Goal: Task Accomplishment & Management: Complete application form

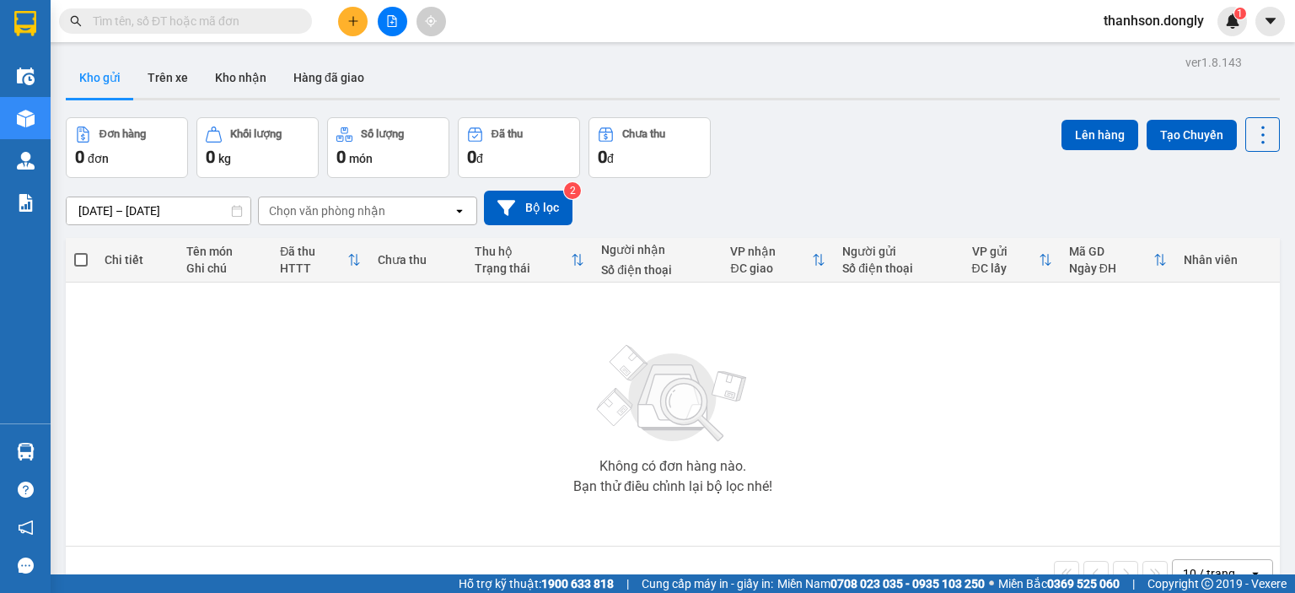
click at [210, 24] on input "text" at bounding box center [192, 21] width 199 height 19
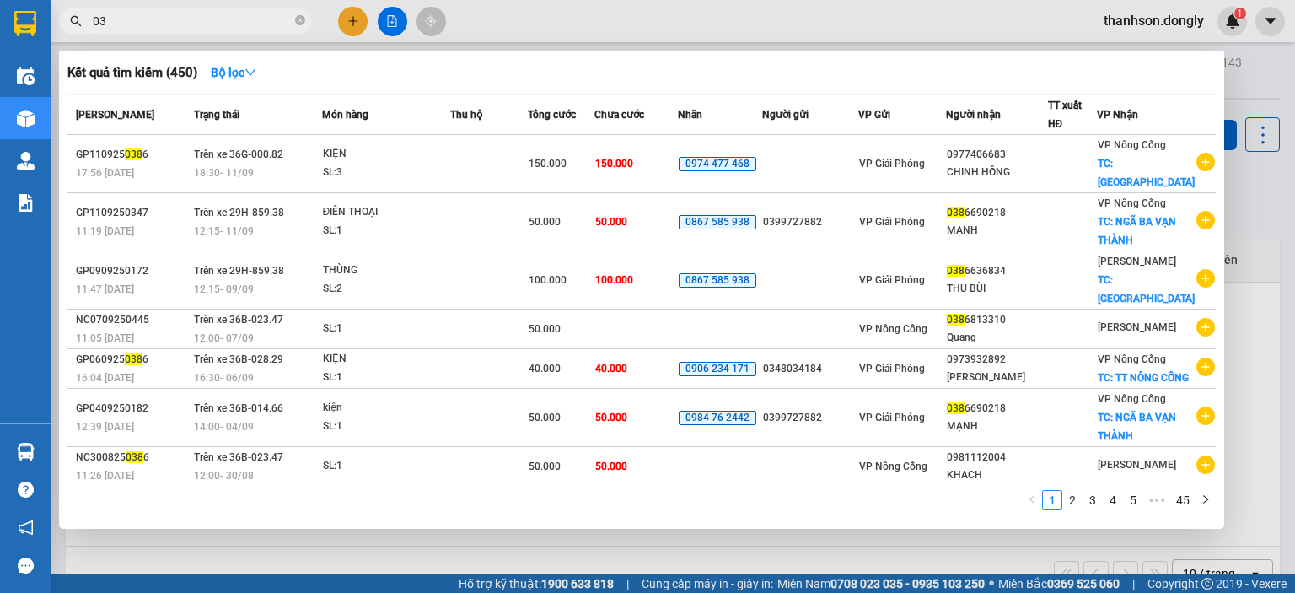
type input "0"
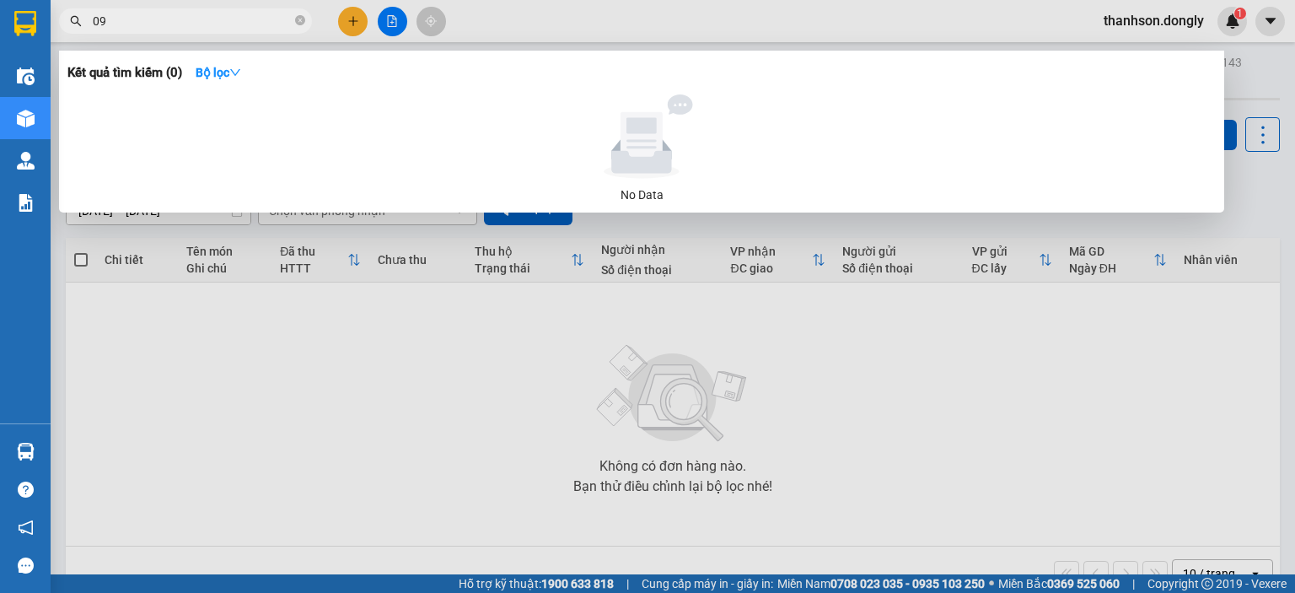
type input "0"
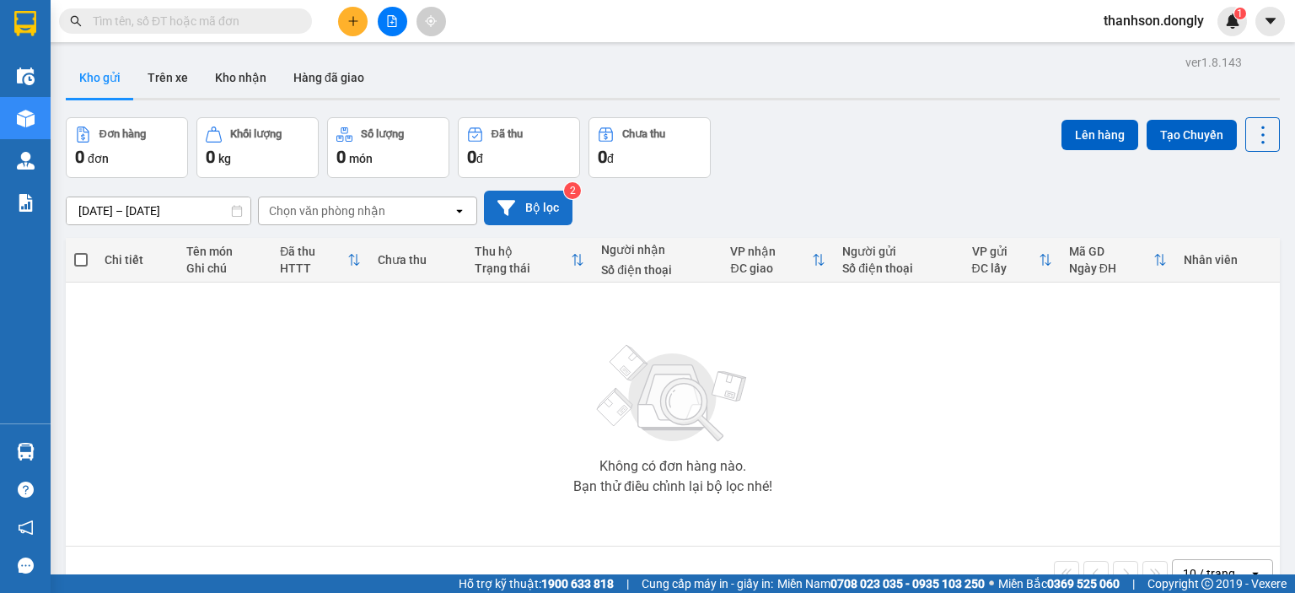
click at [565, 205] on button "Bộ lọc" at bounding box center [528, 208] width 89 height 35
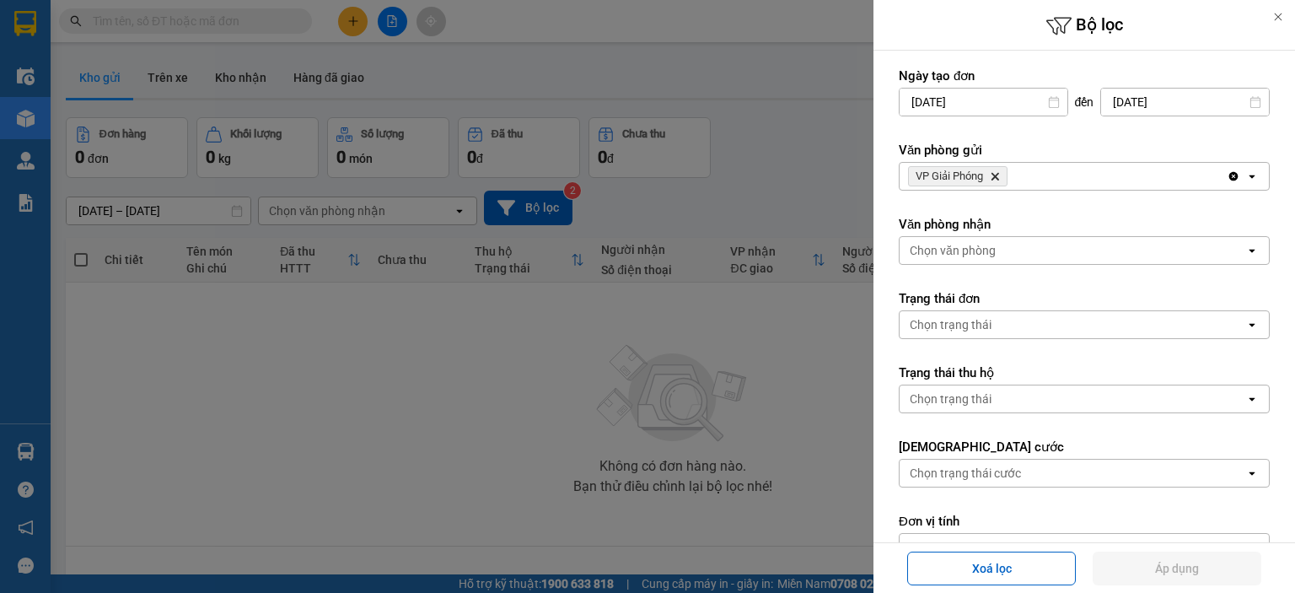
click at [759, 177] on div at bounding box center [647, 296] width 1295 height 593
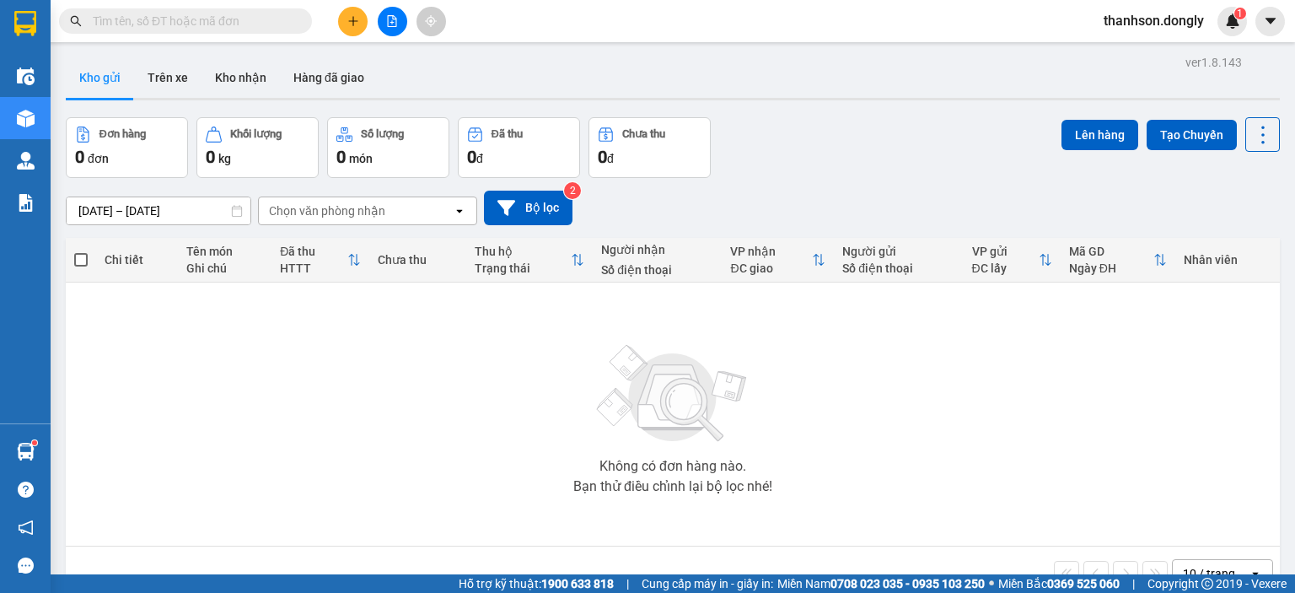
click at [352, 30] on button at bounding box center [353, 22] width 30 height 30
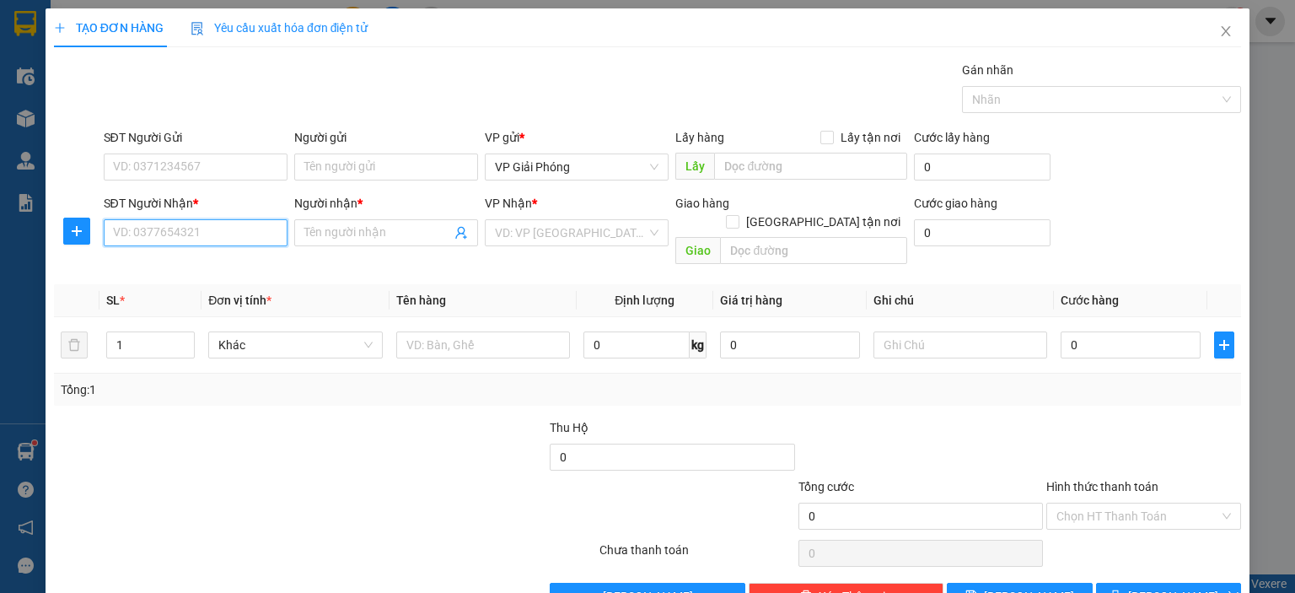
click at [192, 234] on input "SĐT Người Nhận *" at bounding box center [196, 232] width 184 height 27
type input "0963269396"
click at [175, 268] on div "0963269396 - LÝ MINH" at bounding box center [195, 265] width 166 height 19
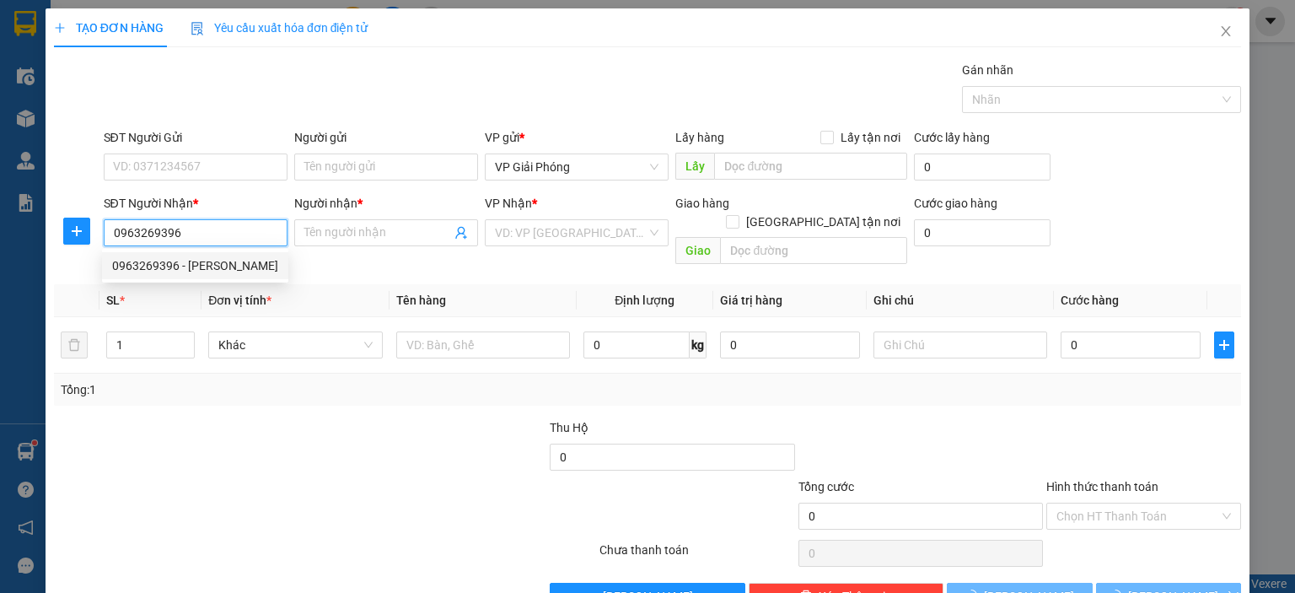
type input "LÝ MINH"
checkbox input "true"
type input "NGÃ 3 MINH THỌ"
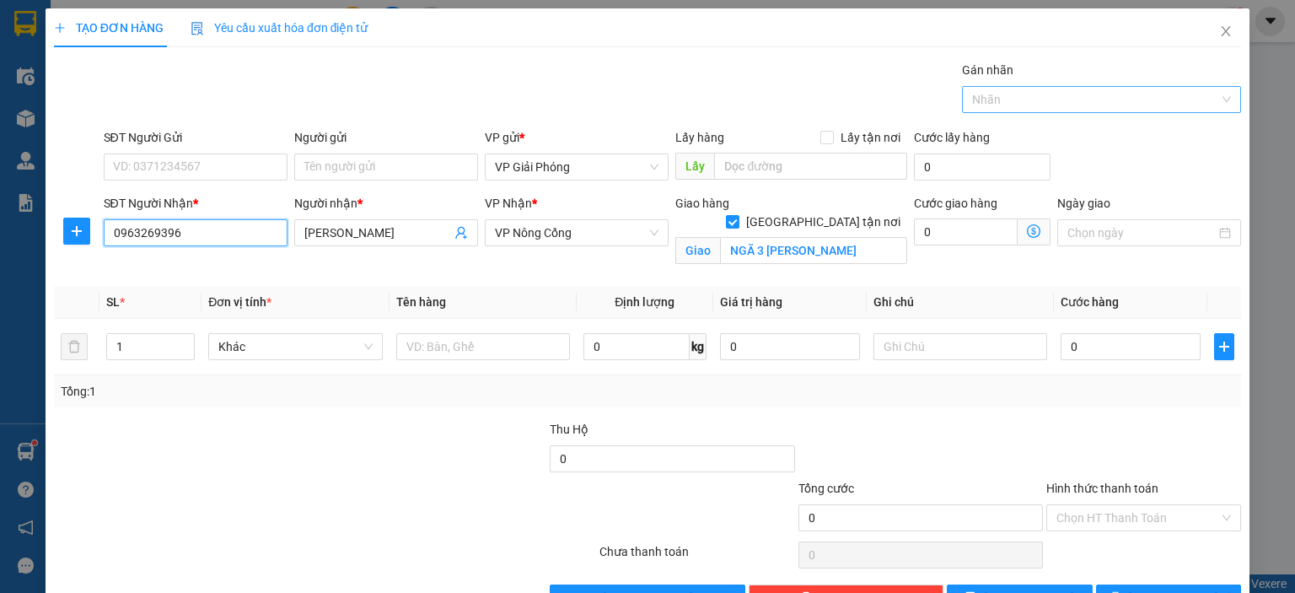
click at [973, 95] on div at bounding box center [1093, 99] width 254 height 20
type input "0963269396"
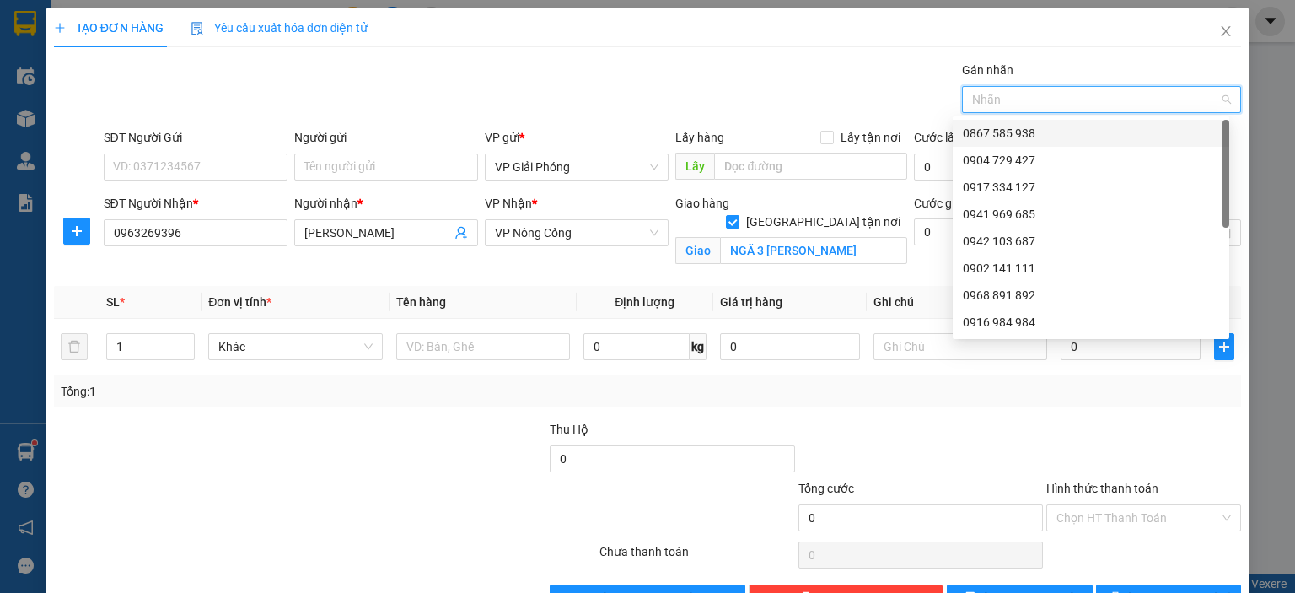
click at [978, 131] on div "0867 585 938" at bounding box center [1091, 133] width 256 height 19
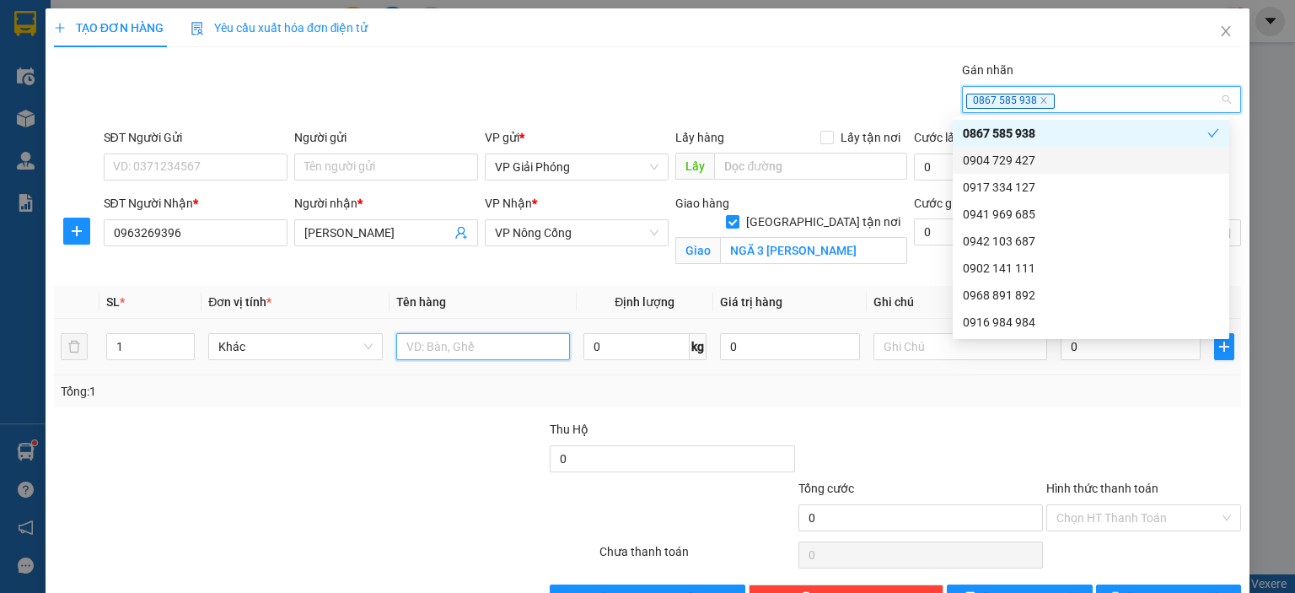
click at [477, 342] on input "text" at bounding box center [483, 346] width 174 height 27
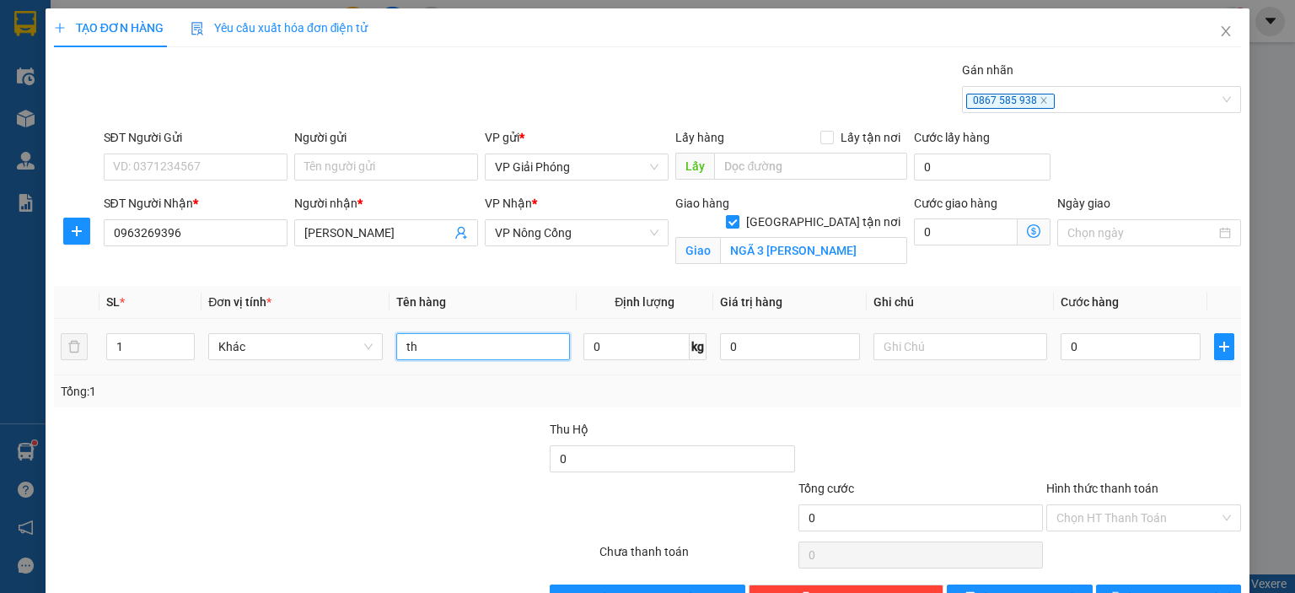
type input "t"
type input "THÙNG"
click at [1083, 349] on input "0" at bounding box center [1130, 346] width 140 height 27
type input "4"
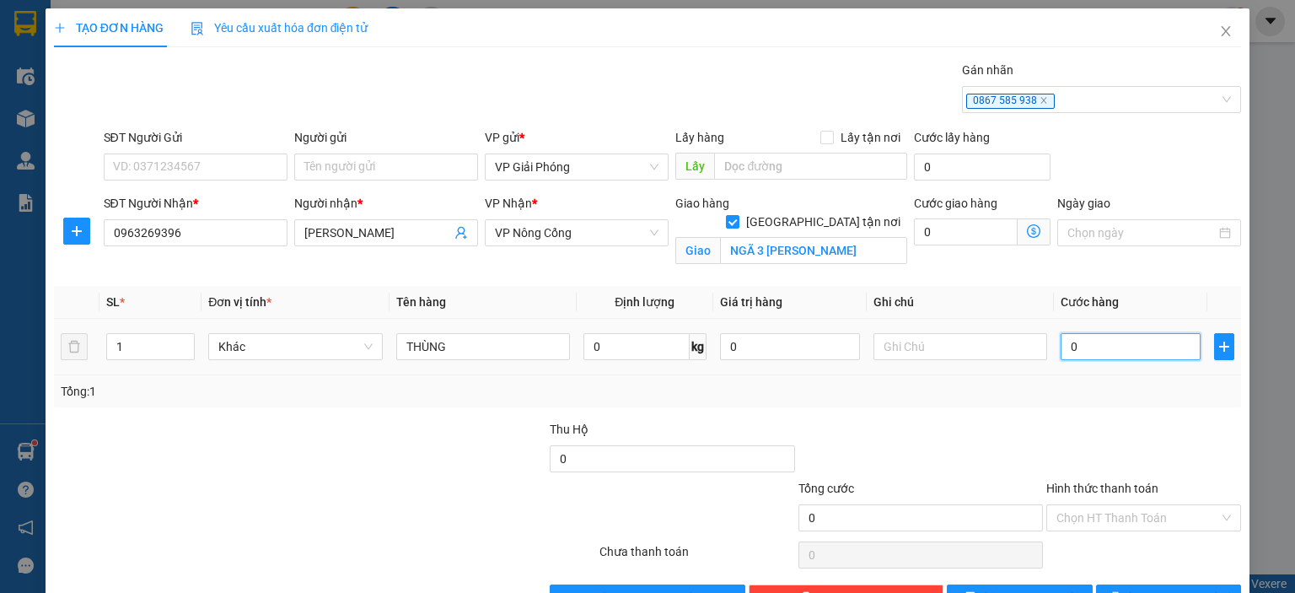
type input "4"
type input "40"
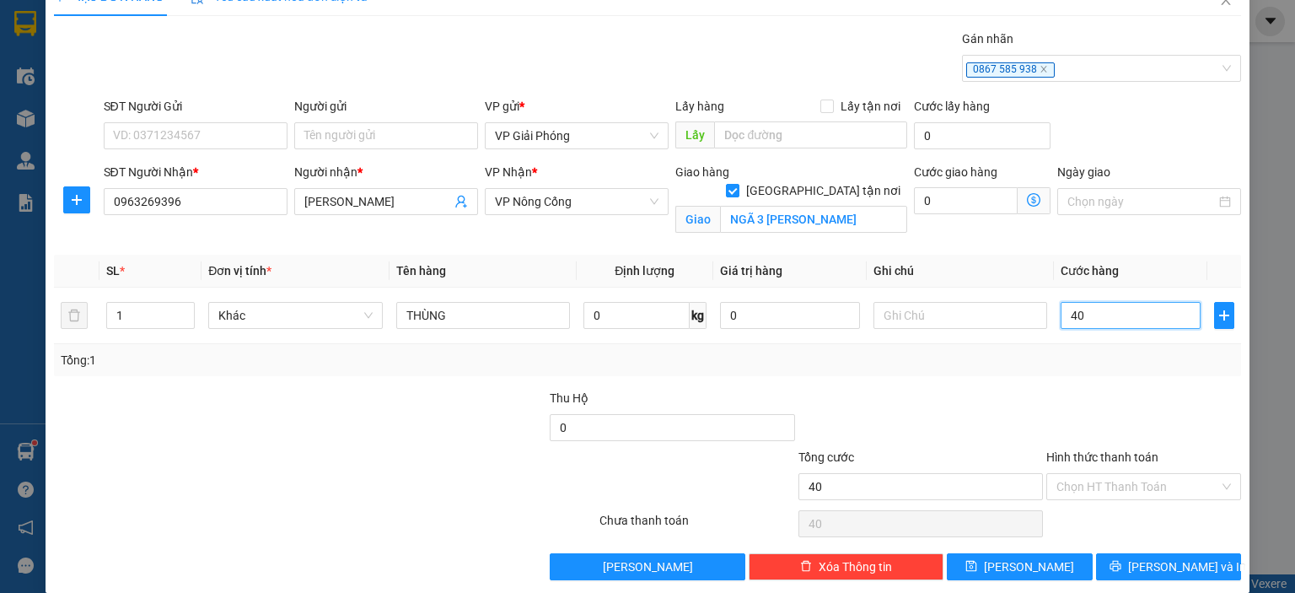
scroll to position [49, 0]
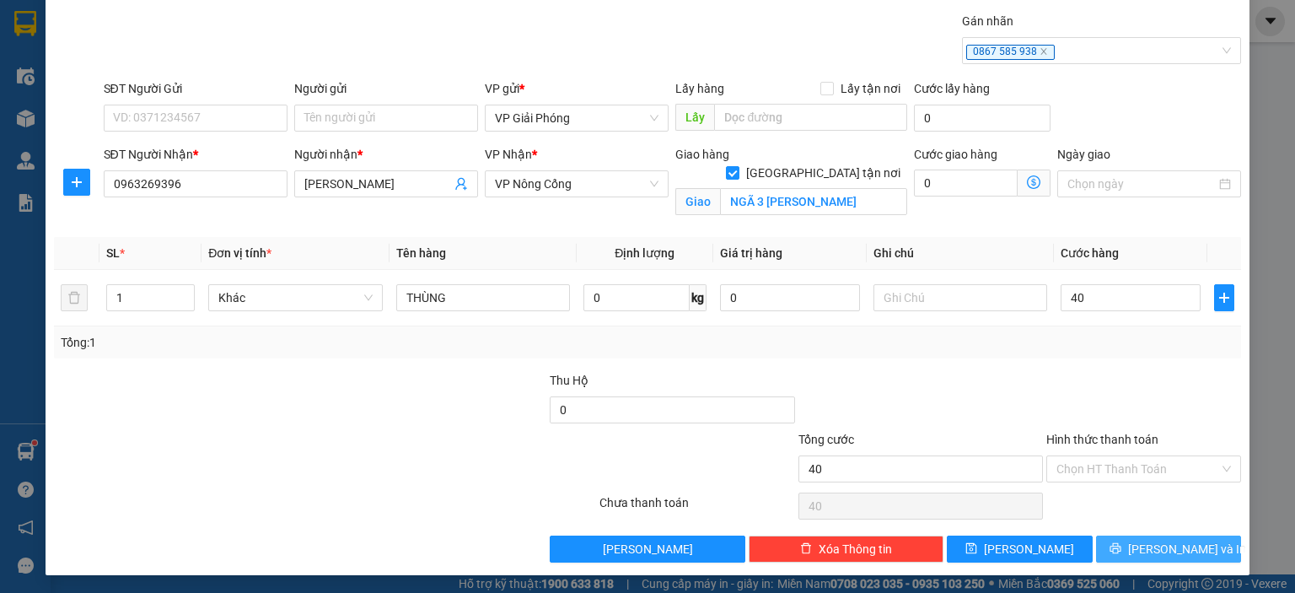
type input "40.000"
click at [1170, 545] on span "Lưu và In" at bounding box center [1187, 548] width 118 height 19
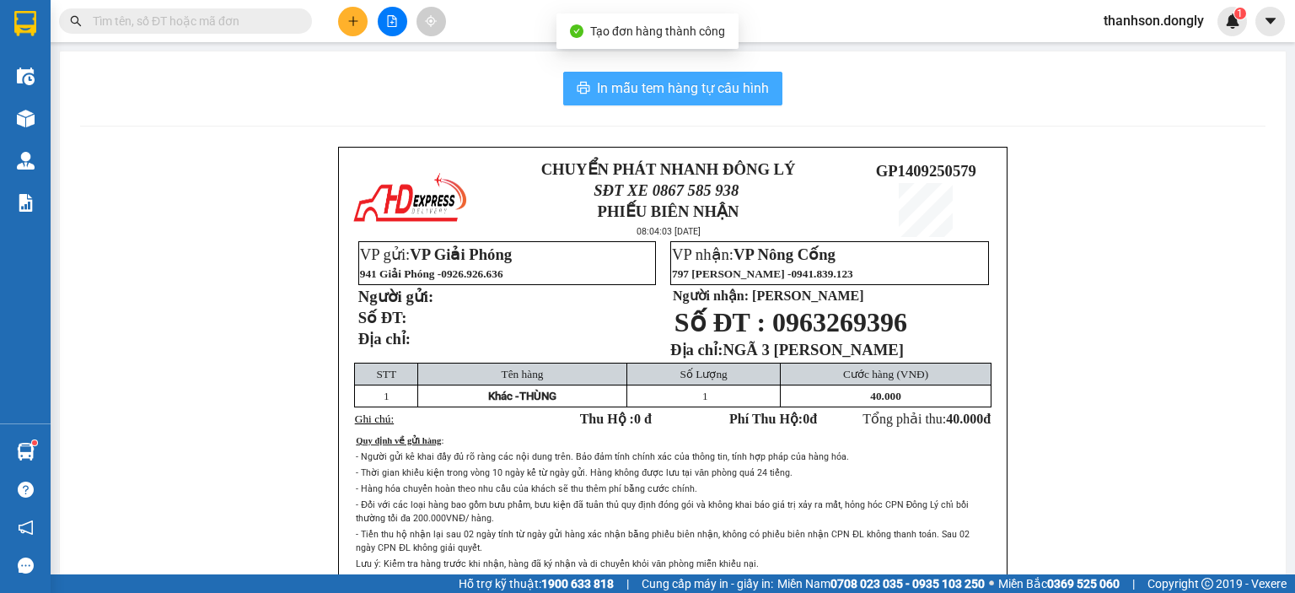
click at [701, 96] on span "In mẫu tem hàng tự cấu hình" at bounding box center [683, 88] width 172 height 21
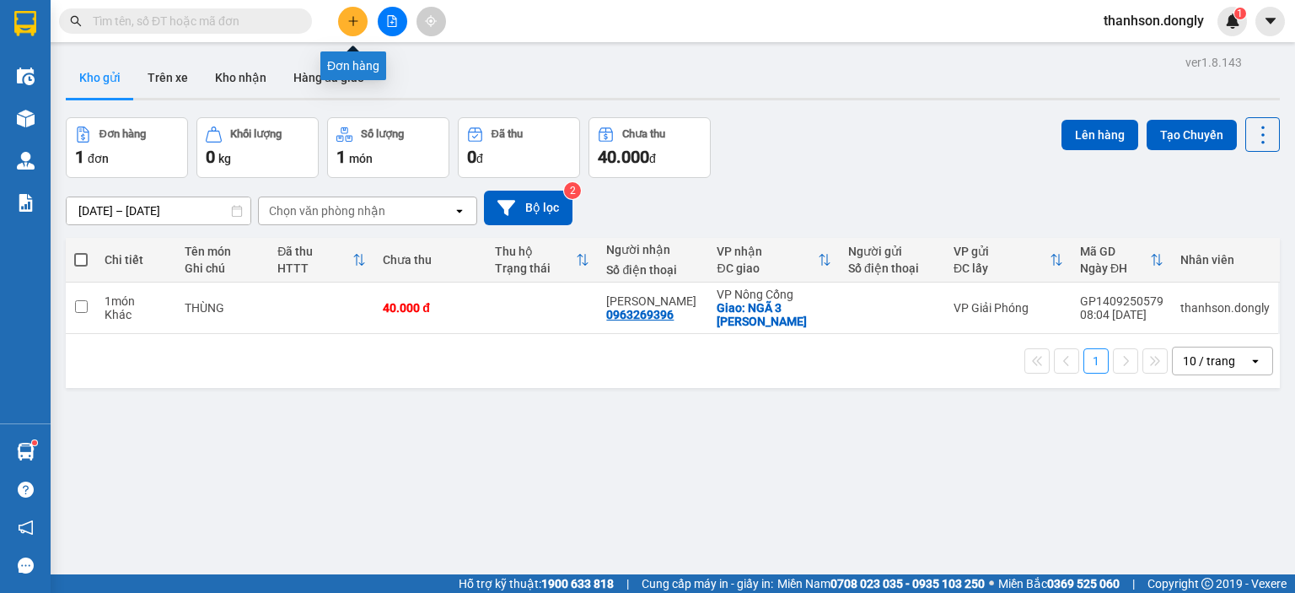
click at [357, 27] on button at bounding box center [353, 22] width 30 height 30
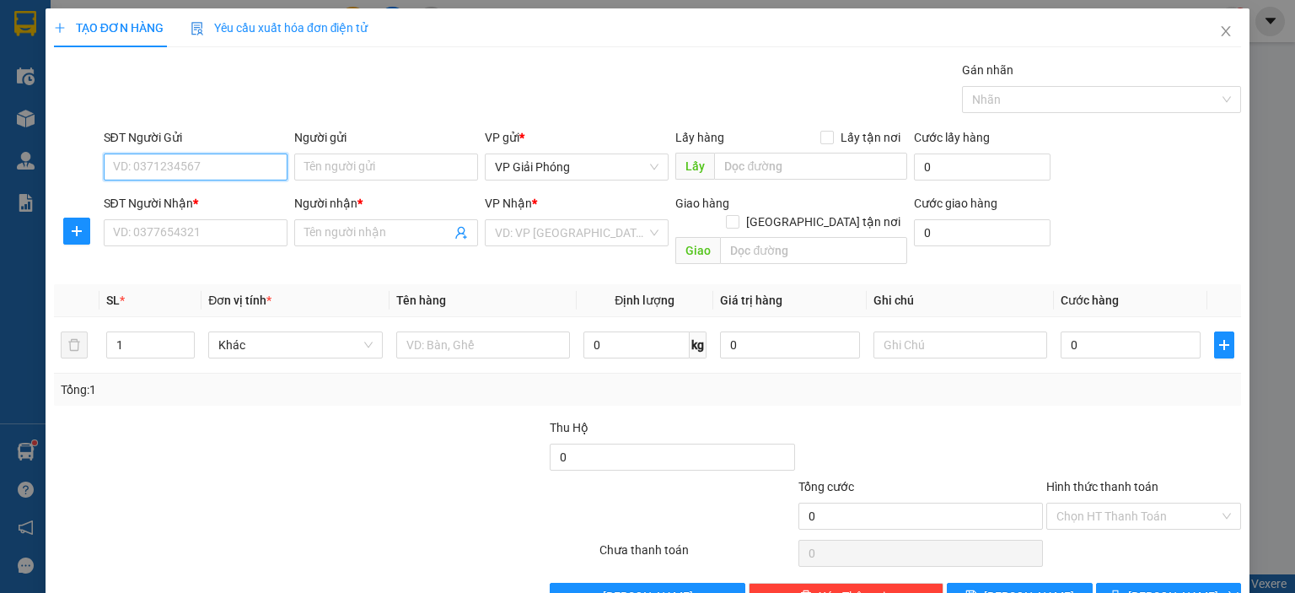
click at [226, 168] on input "SĐT Người Gửi" at bounding box center [196, 166] width 184 height 27
type input "0989609490"
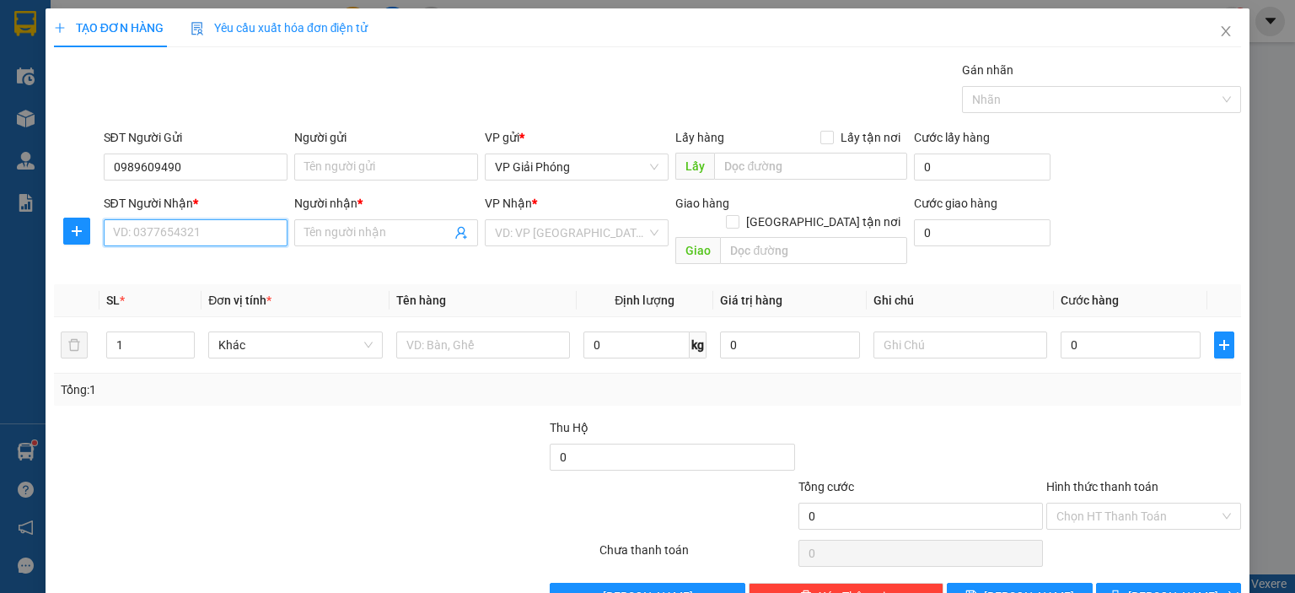
click at [140, 228] on input "SĐT Người Nhận *" at bounding box center [196, 232] width 184 height 27
type input "0978699450"
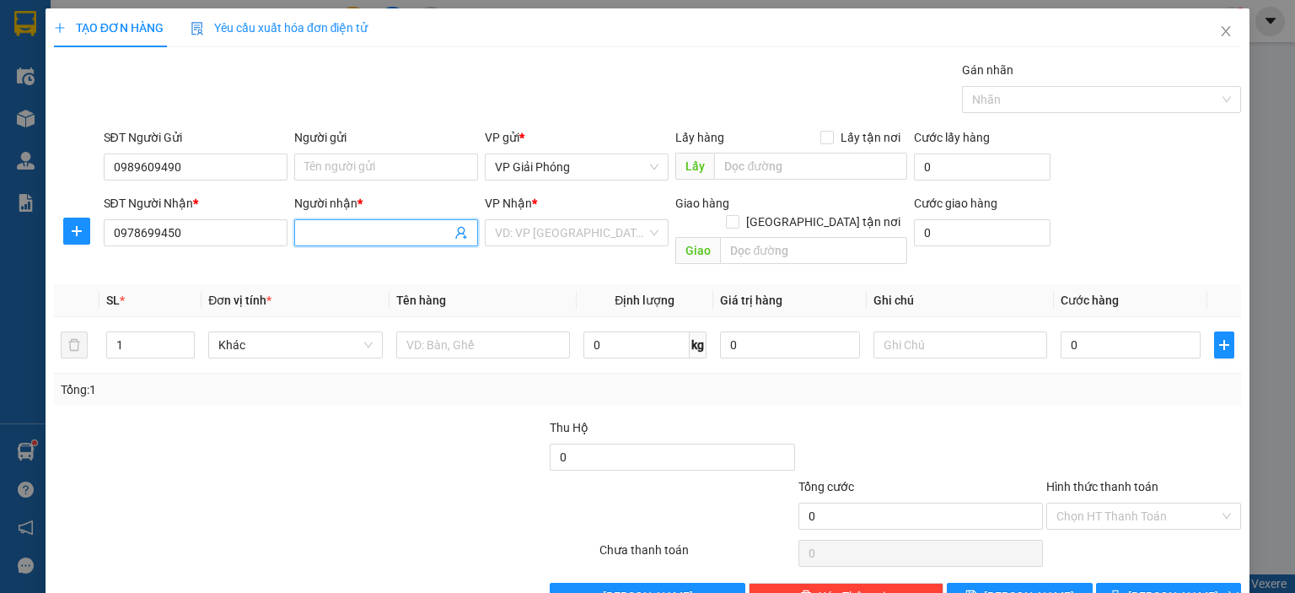
click at [319, 235] on input "Người nhận *" at bounding box center [377, 232] width 147 height 19
type input "HUYỀN"
click at [545, 235] on input "search" at bounding box center [571, 232] width 152 height 25
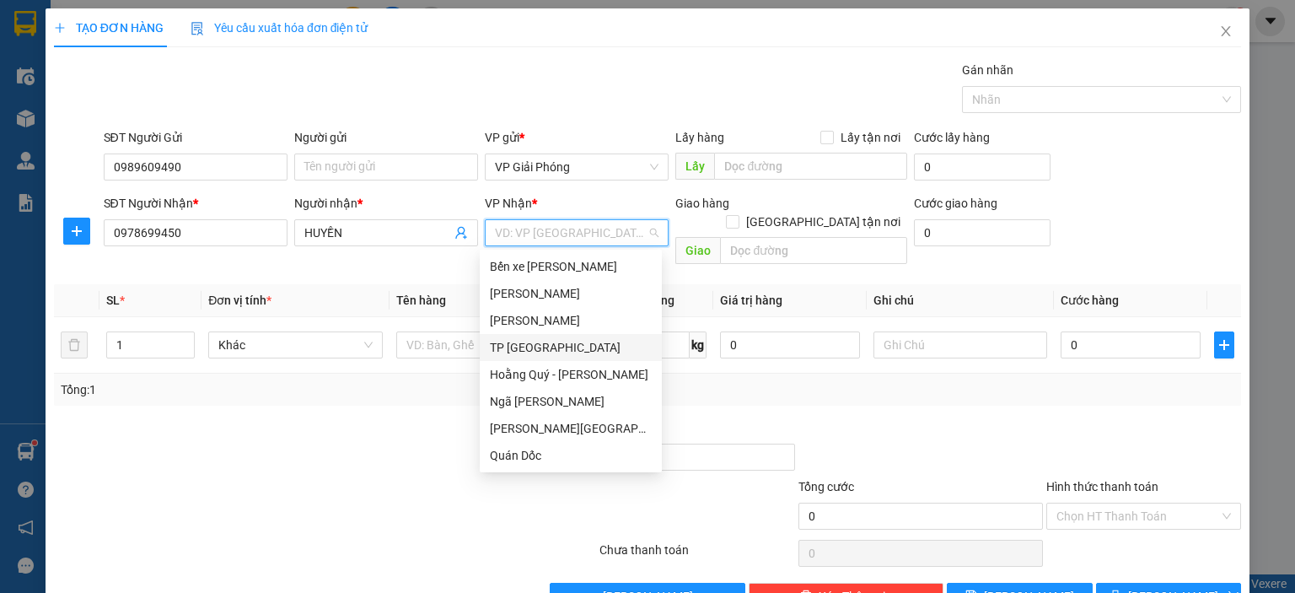
click at [574, 351] on div "TP [GEOGRAPHIC_DATA]" at bounding box center [571, 347] width 162 height 19
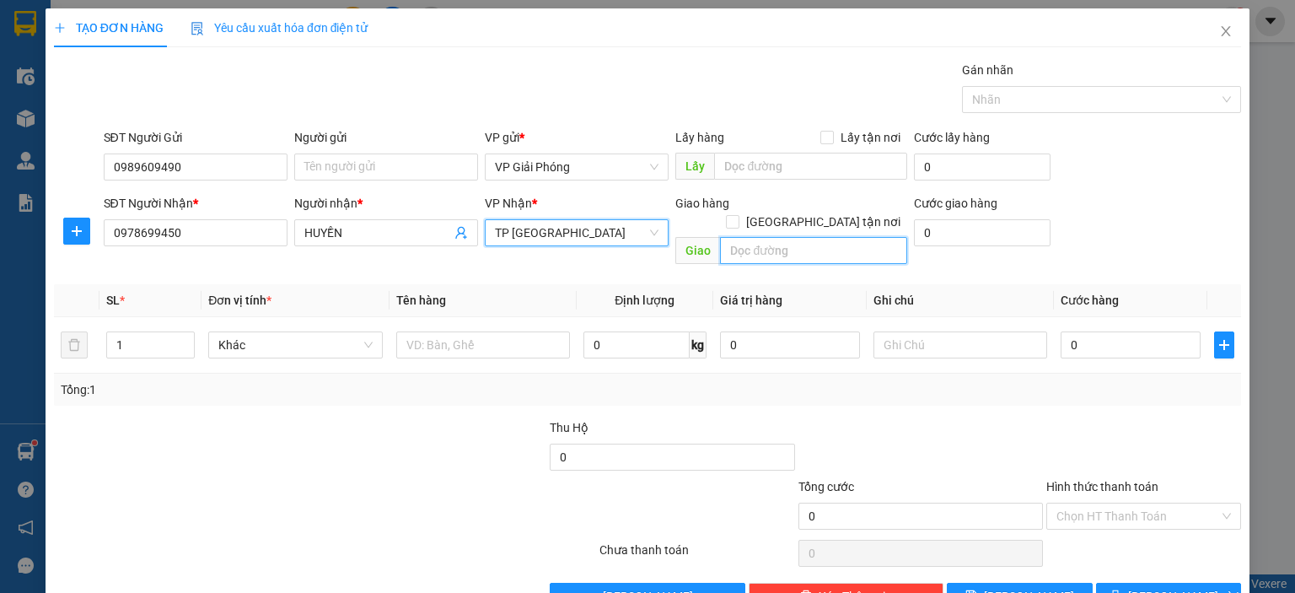
click at [745, 237] on input "text" at bounding box center [813, 250] width 187 height 27
type input "D"
type input "ĐỨC CẢNH"
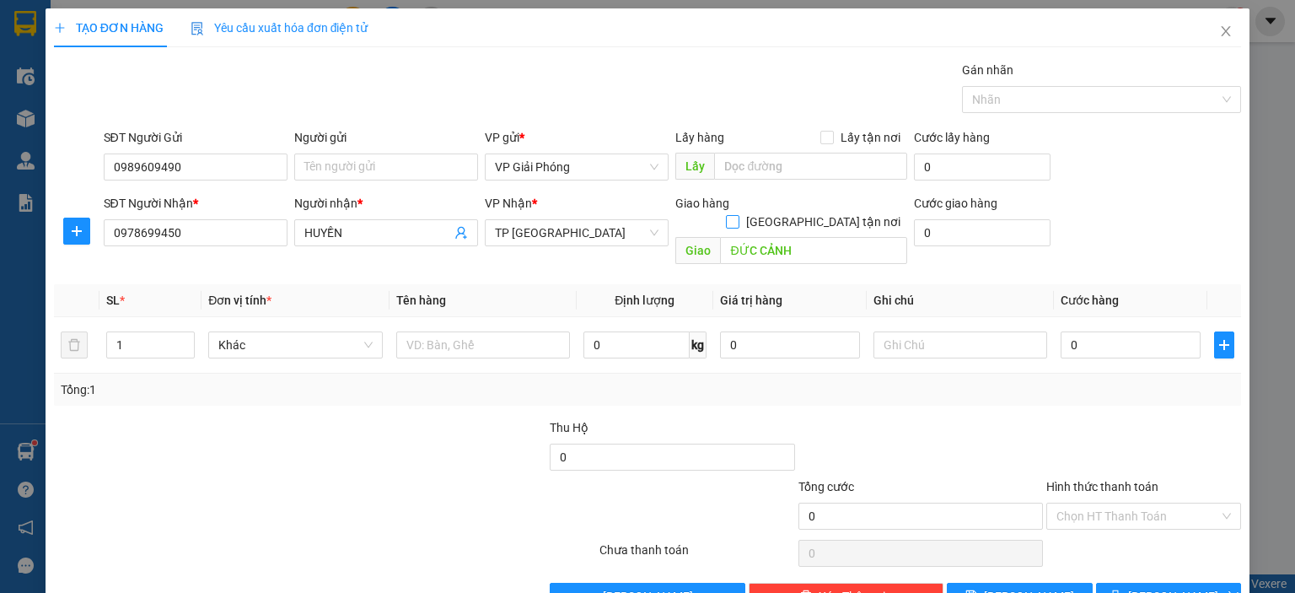
click at [738, 215] on input "Giao tận nơi" at bounding box center [732, 221] width 12 height 12
checkbox input "true"
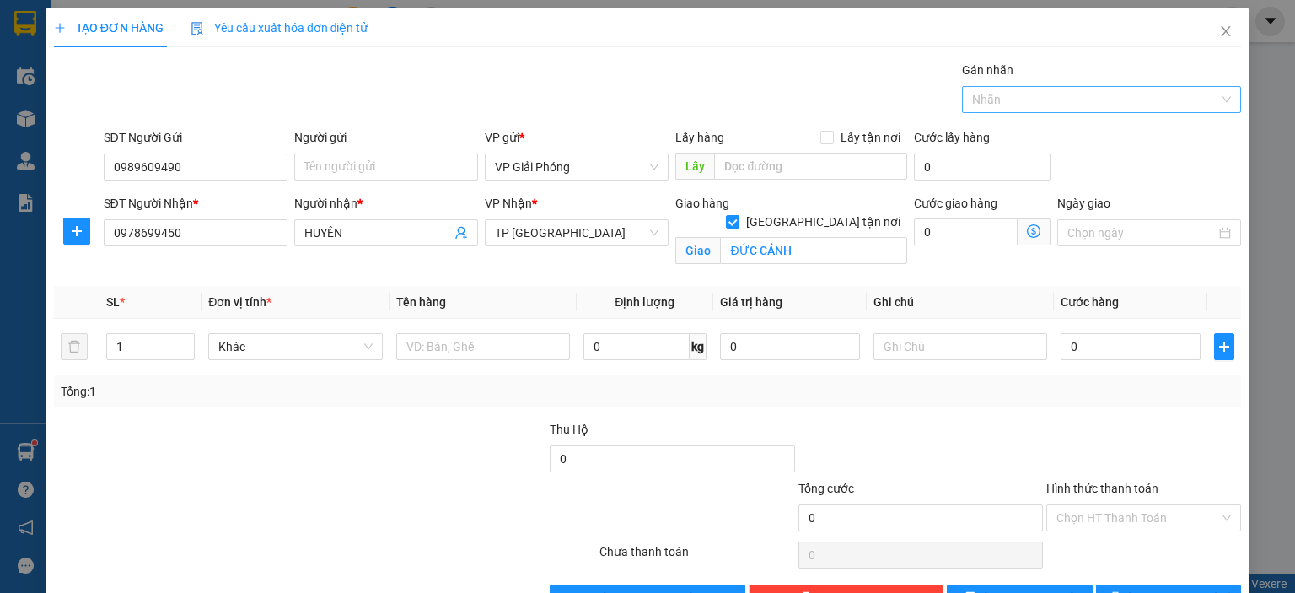
click at [1018, 103] on div at bounding box center [1093, 99] width 254 height 20
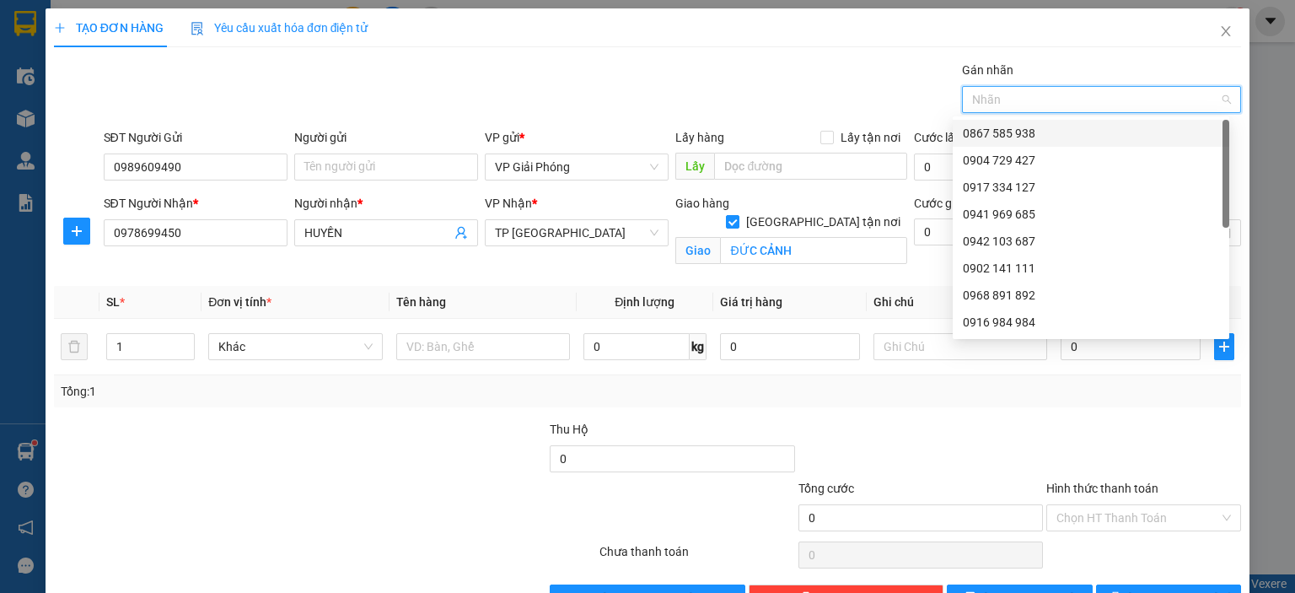
click at [1016, 129] on div "0867 585 938" at bounding box center [1091, 133] width 256 height 19
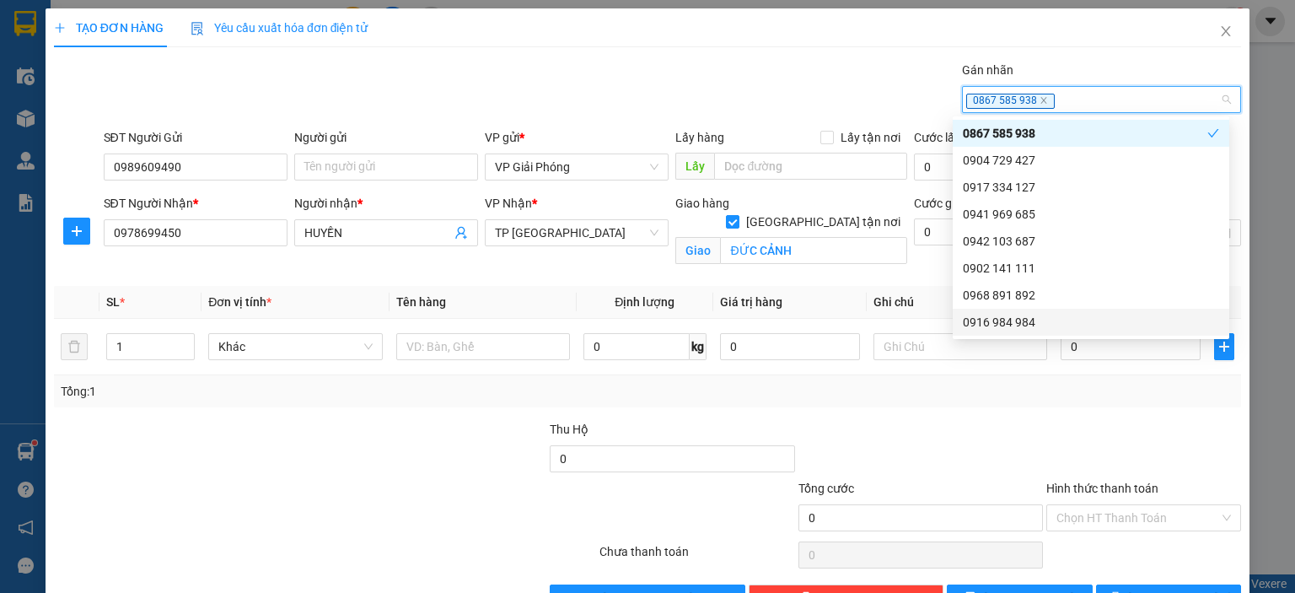
click at [1055, 408] on div "Transit Pickup Surcharge Ids Transit Deliver Surcharge Ids Transit Deliver Surc…" at bounding box center [647, 336] width 1187 height 550
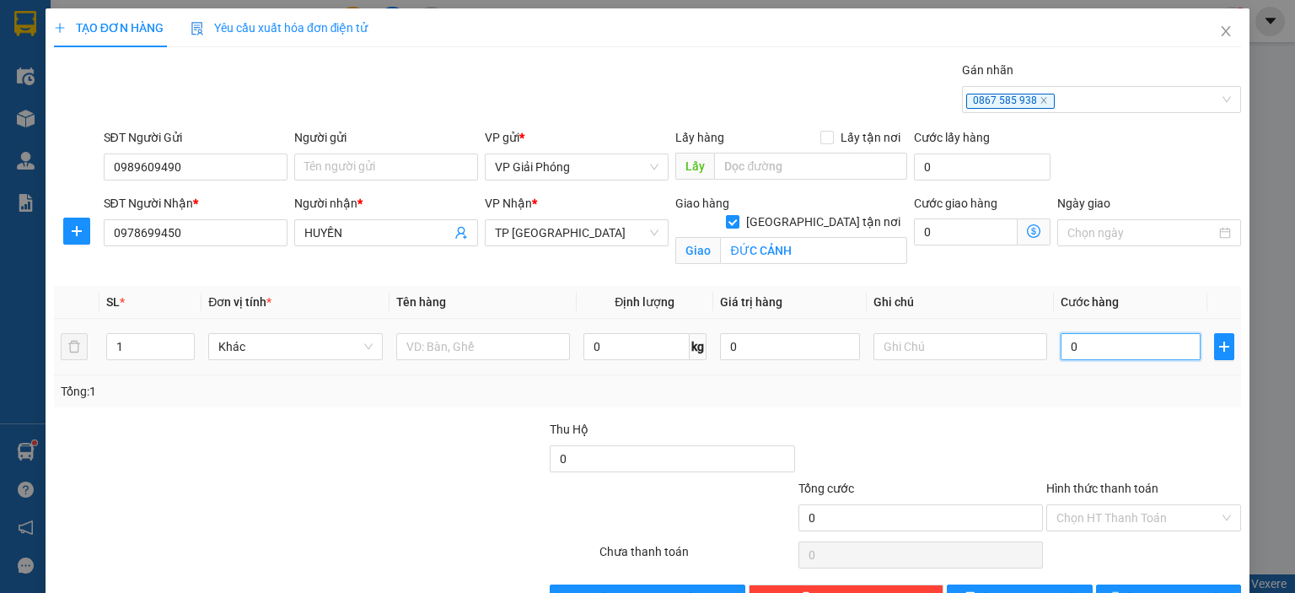
click at [1102, 350] on input "0" at bounding box center [1130, 346] width 140 height 27
type input "4"
type input "40"
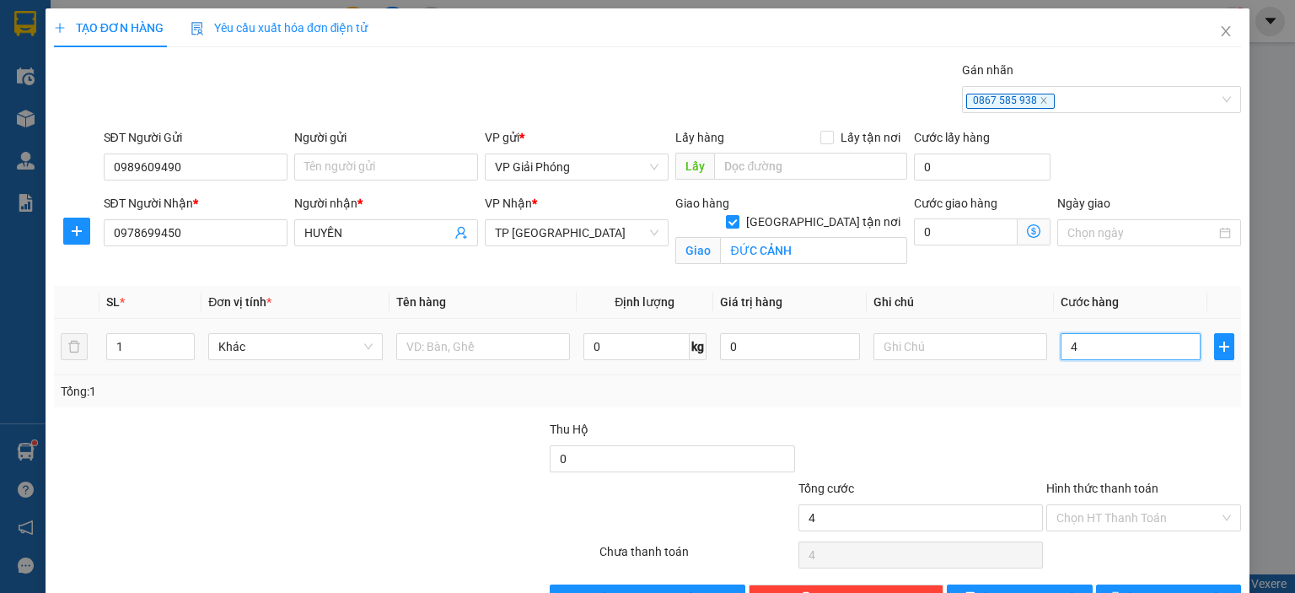
type input "40"
type input "40.000"
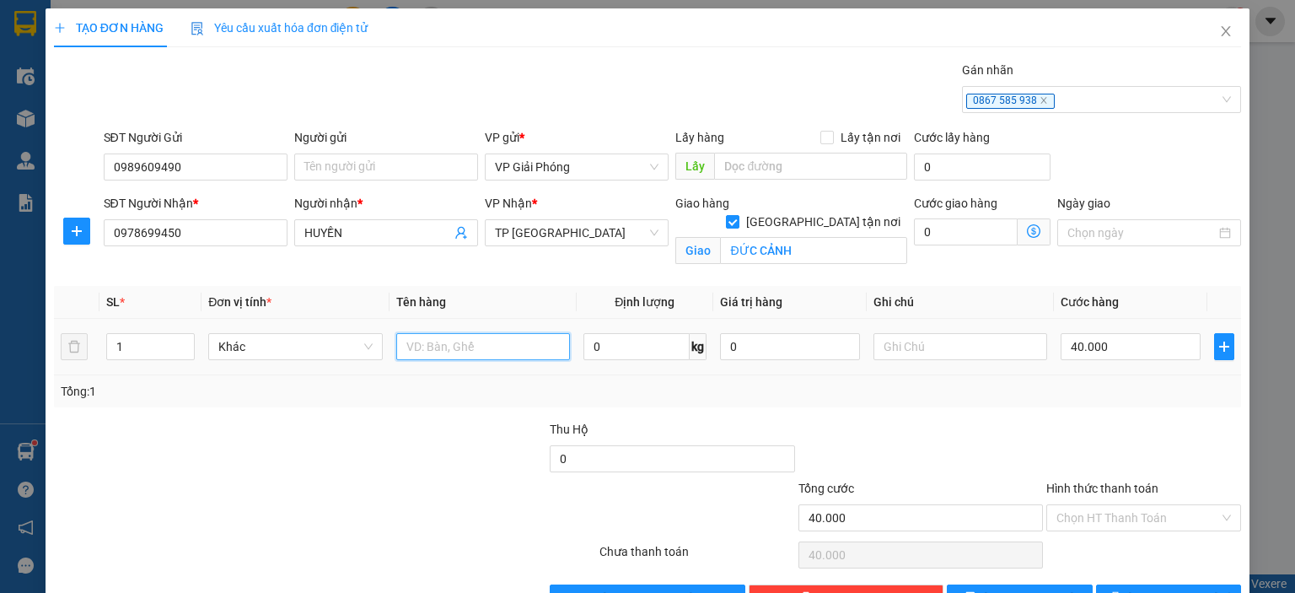
click at [504, 352] on input "text" at bounding box center [483, 346] width 174 height 27
type input "THÙNG"
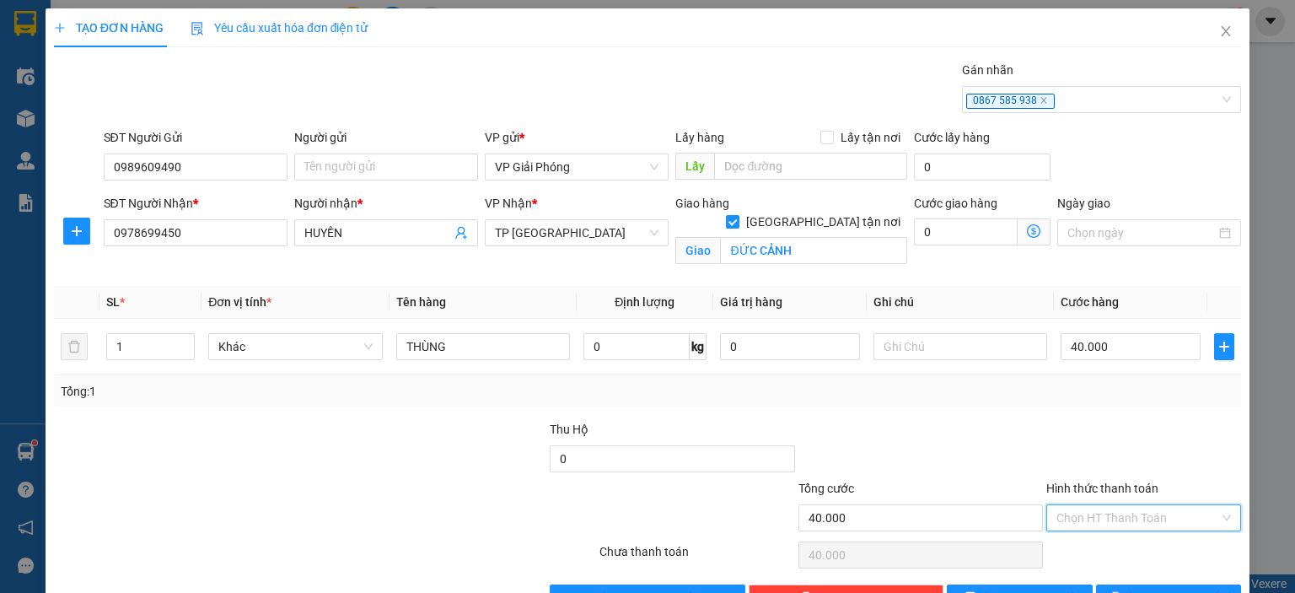
click at [1140, 518] on input "Hình thức thanh toán" at bounding box center [1137, 517] width 163 height 25
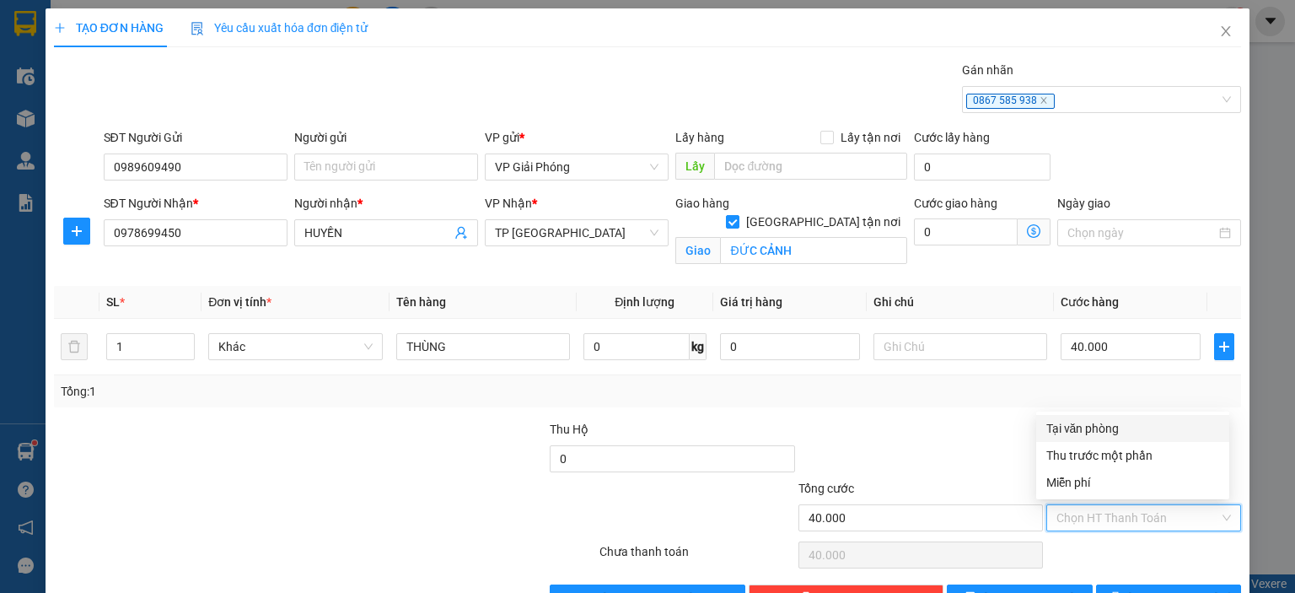
click at [1097, 428] on div "Tại văn phòng" at bounding box center [1132, 428] width 173 height 19
type input "0"
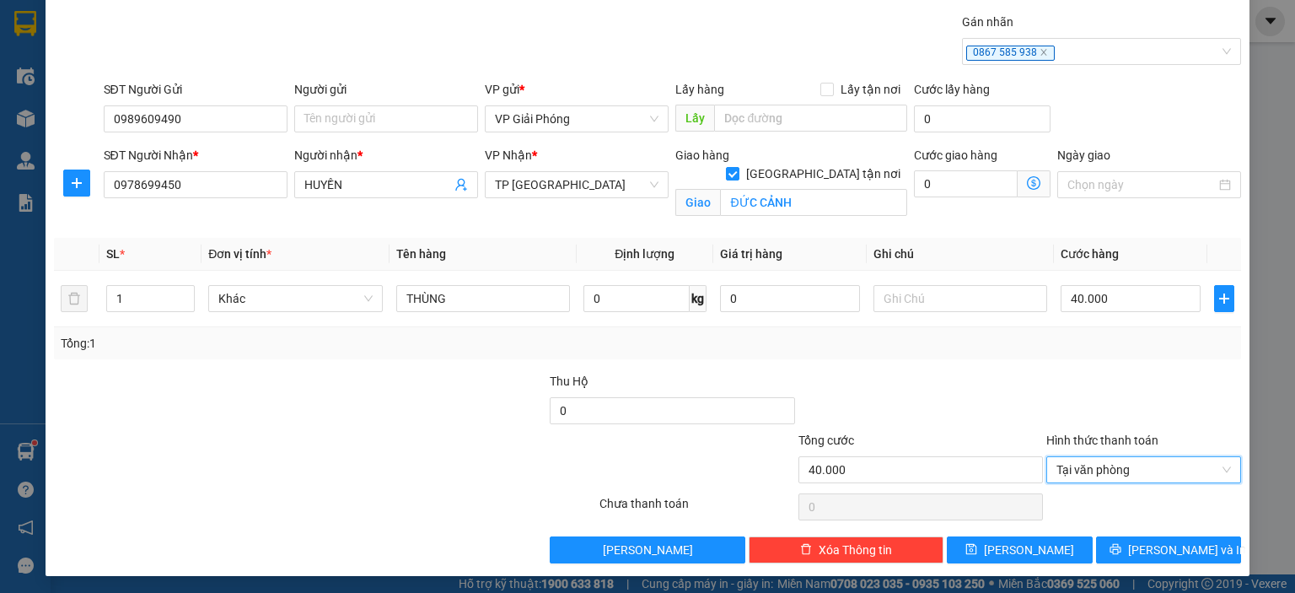
scroll to position [49, 0]
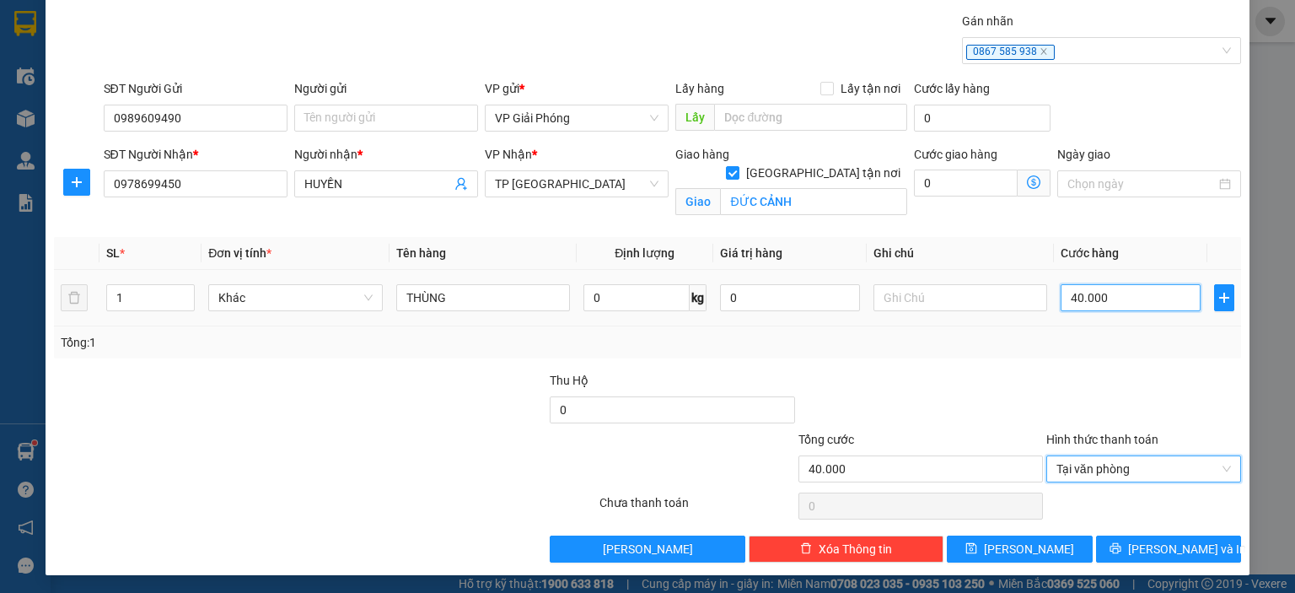
click at [1127, 293] on input "40.000" at bounding box center [1130, 297] width 140 height 27
type input "0"
type input "05"
type input "5"
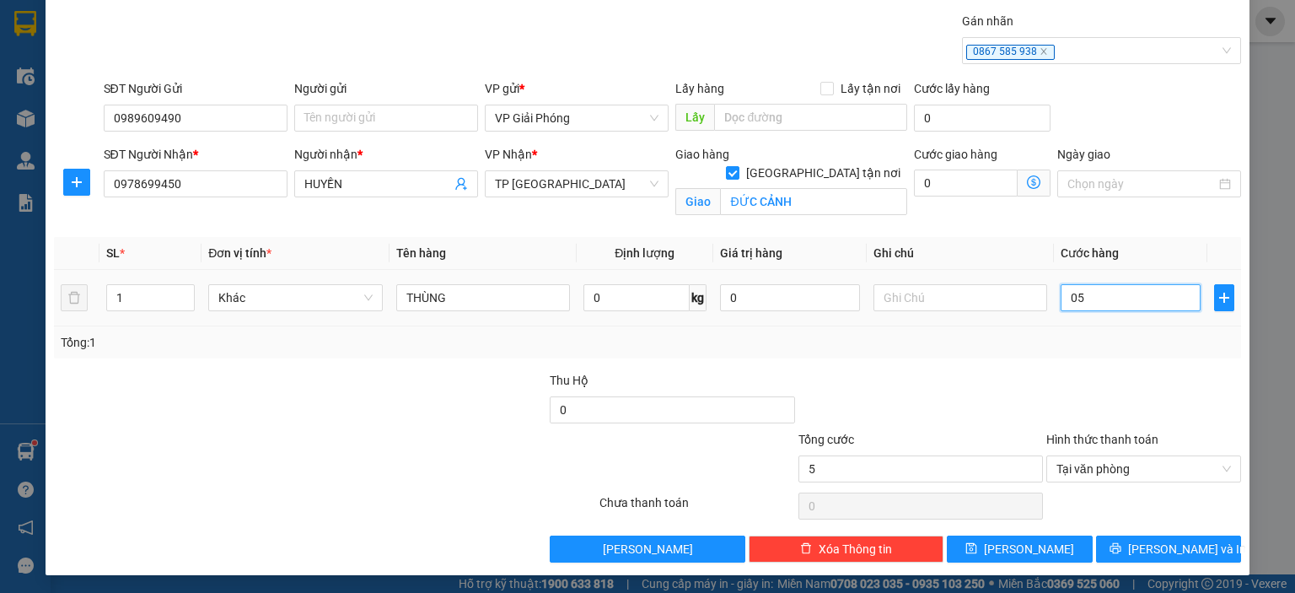
type input "050"
type input "50"
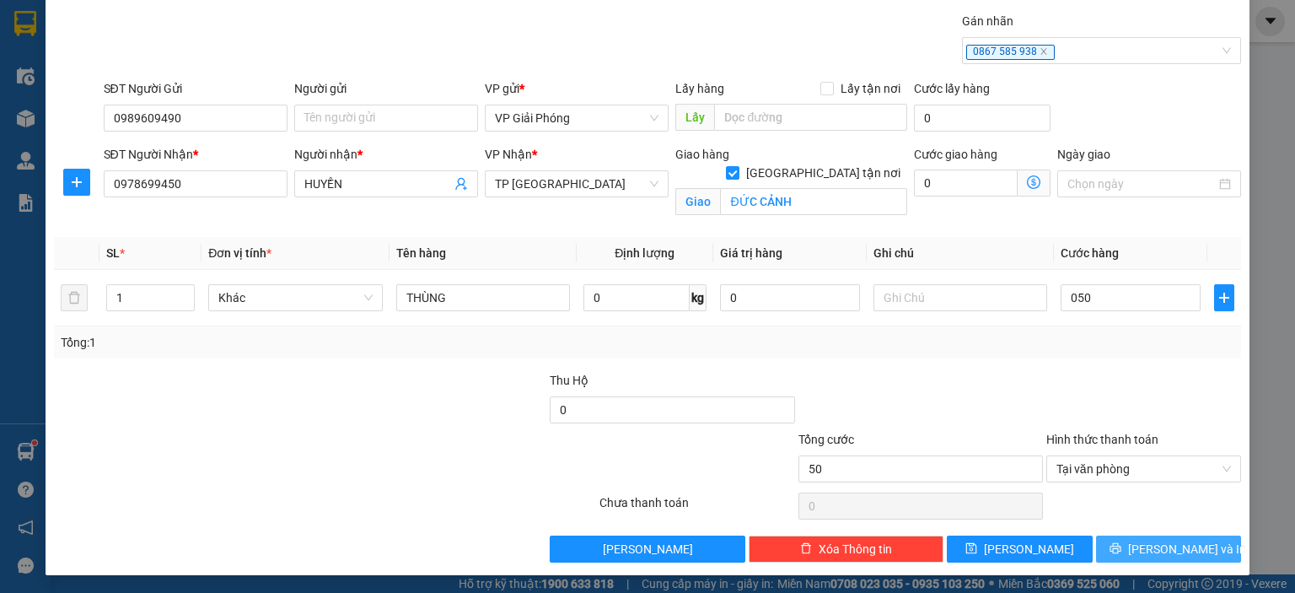
type input "50.000"
click at [1162, 542] on span "Lưu và In" at bounding box center [1187, 548] width 118 height 19
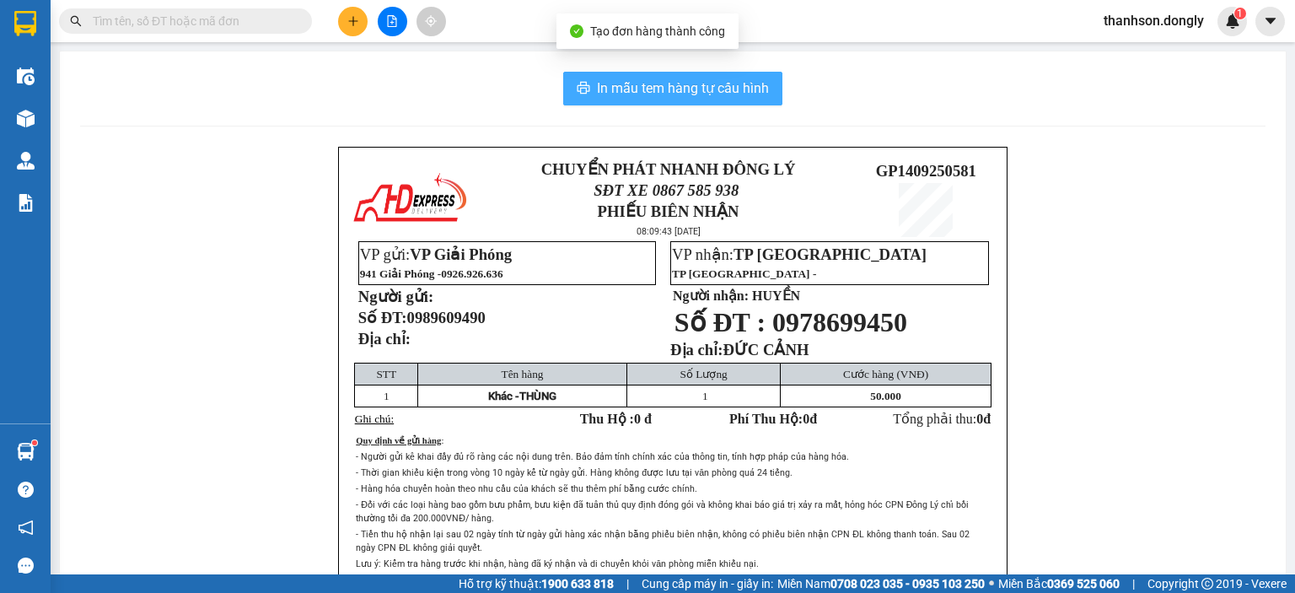
click at [740, 101] on button "In mẫu tem hàng tự cấu hình" at bounding box center [672, 89] width 219 height 34
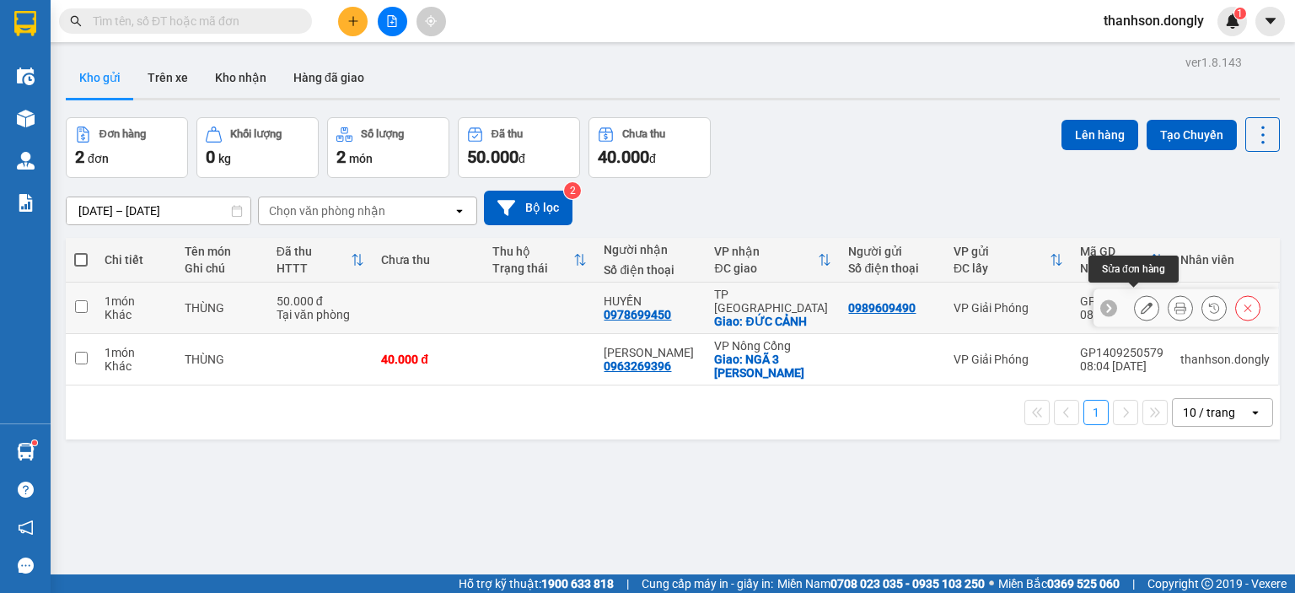
click at [1135, 293] on button at bounding box center [1147, 308] width 24 height 30
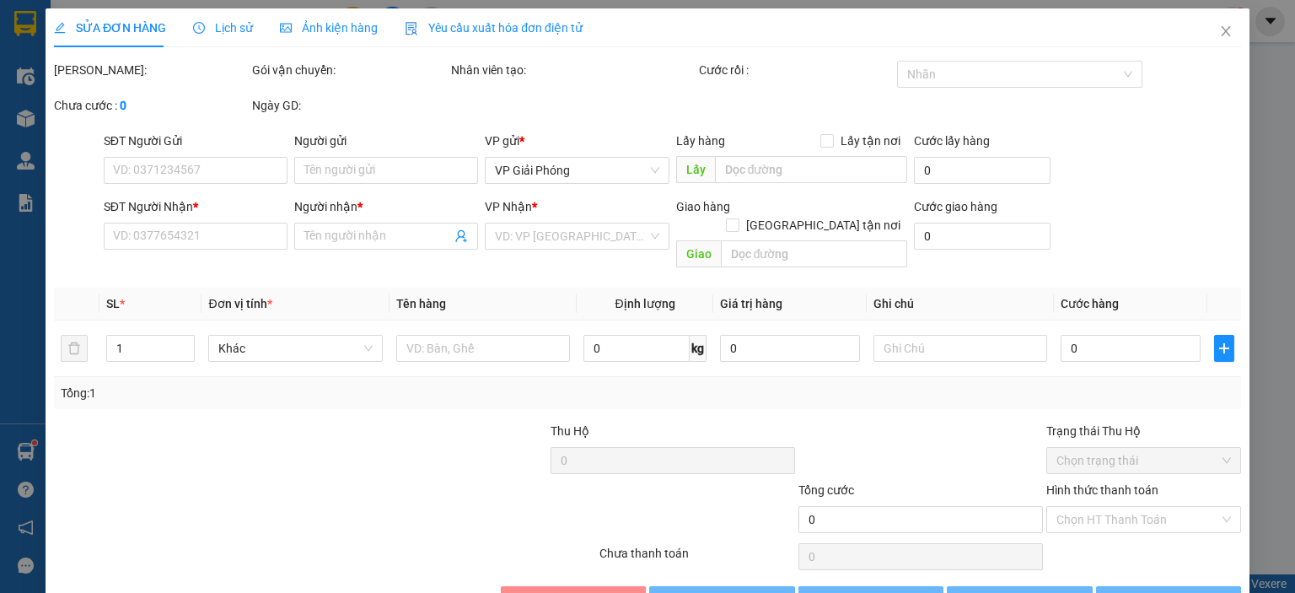
type input "0989609490"
type input "0978699450"
type input "HUYỀN"
checkbox input "true"
type input "ĐỨC CẢNH"
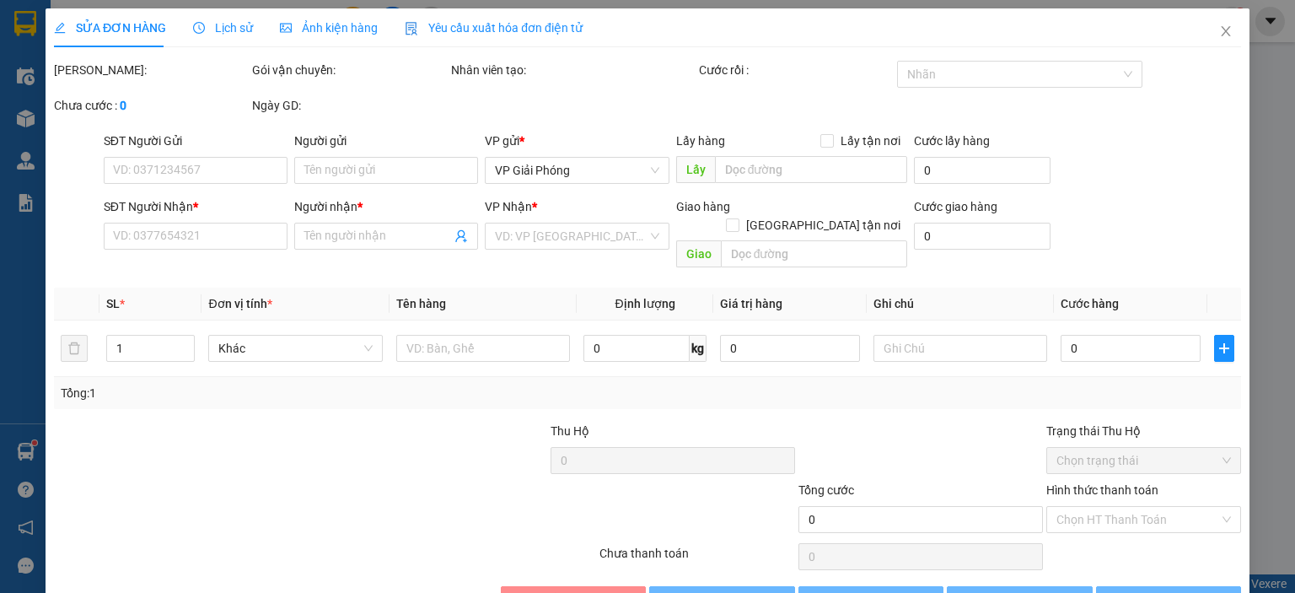
type input "50.000"
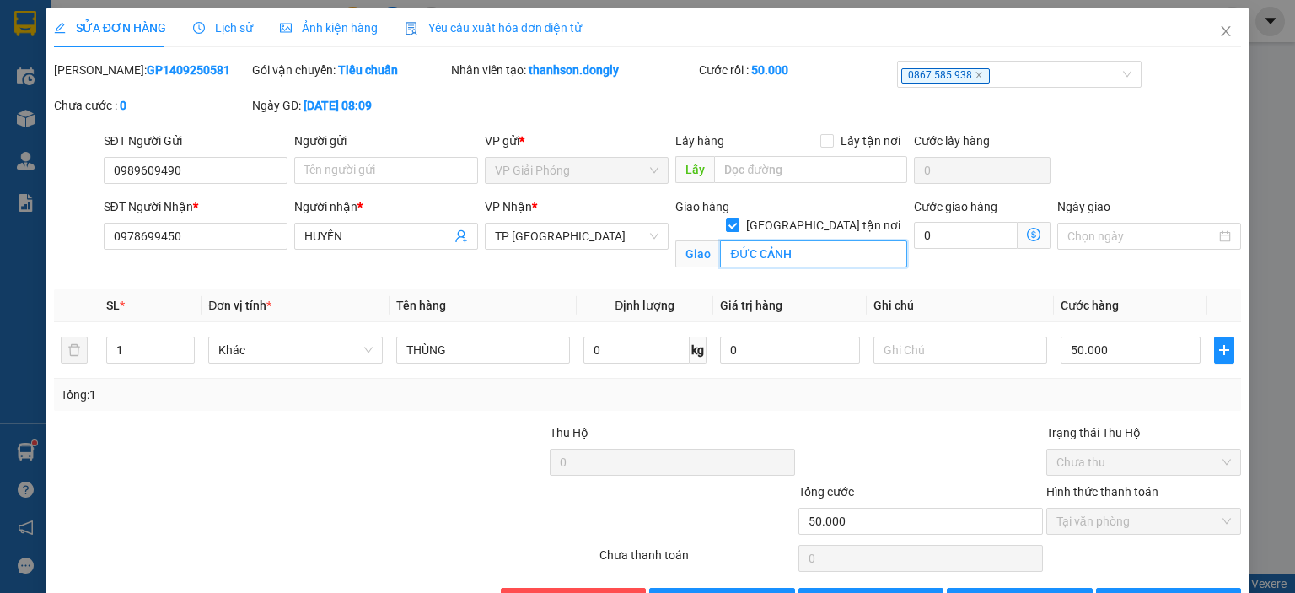
click at [720, 240] on input "ĐỨC CẢNH" at bounding box center [813, 253] width 187 height 27
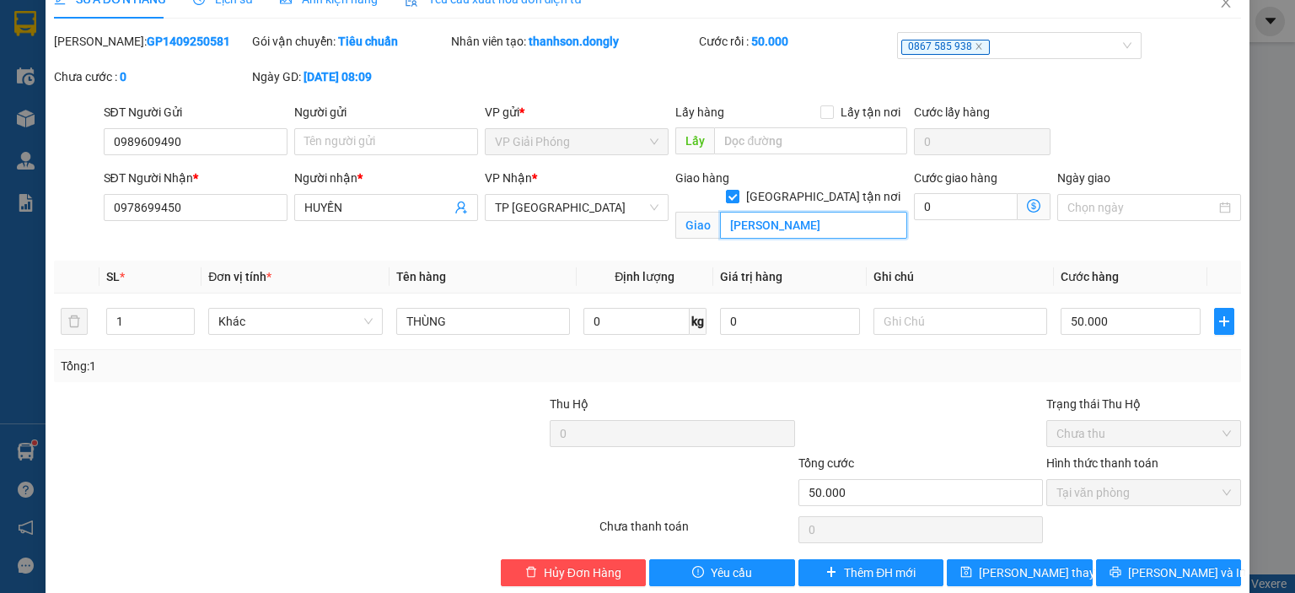
scroll to position [53, 0]
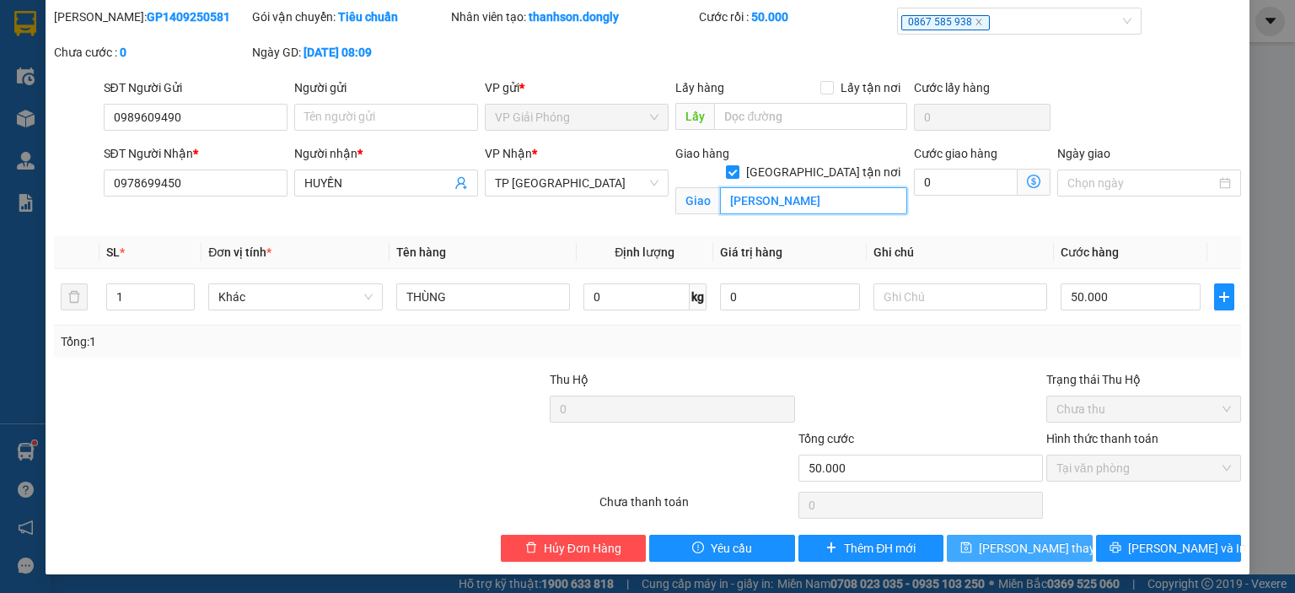
type input "NGUYỄN ĐỨC CẢNH"
click at [1046, 549] on span "Lưu thay đổi" at bounding box center [1046, 548] width 135 height 19
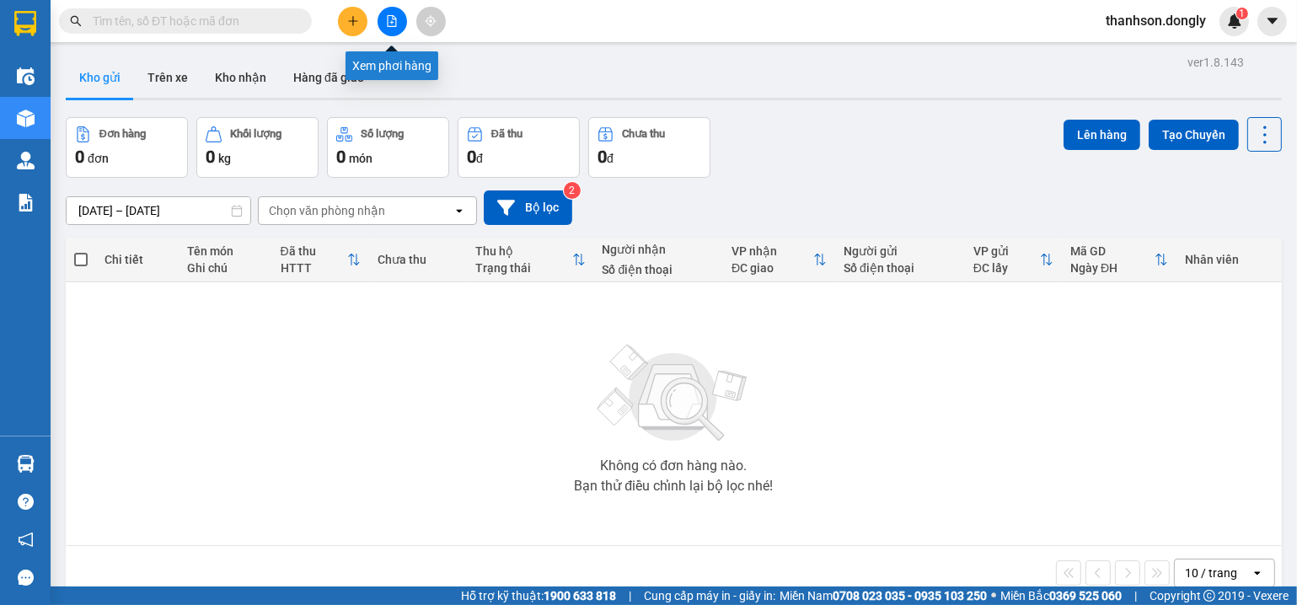
click at [390, 23] on icon "file-add" at bounding box center [392, 21] width 12 height 12
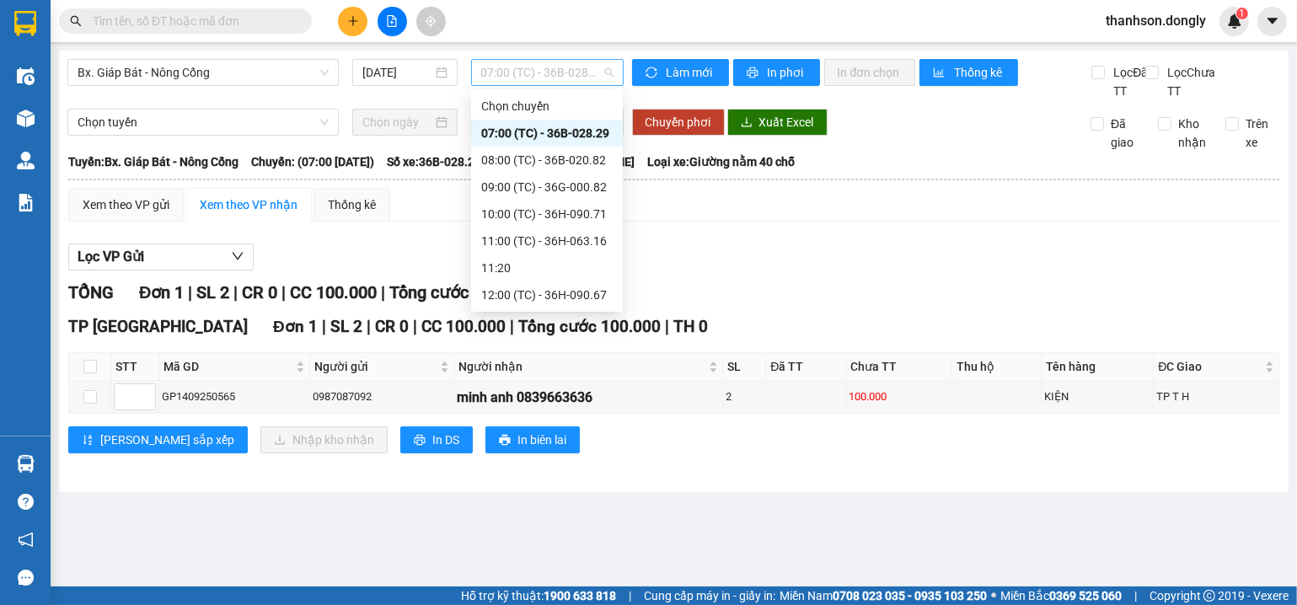
click at [506, 83] on span "07:00 (TC) - 36B-028.29" at bounding box center [547, 72] width 132 height 25
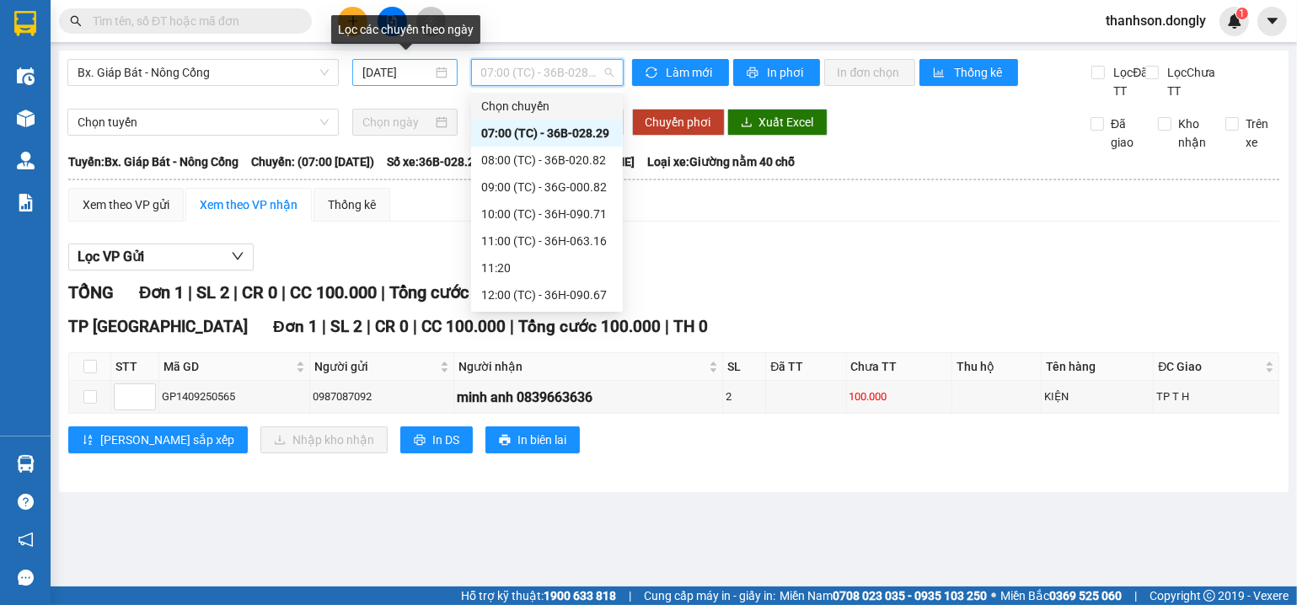
click at [399, 74] on input "[DATE]" at bounding box center [397, 72] width 70 height 19
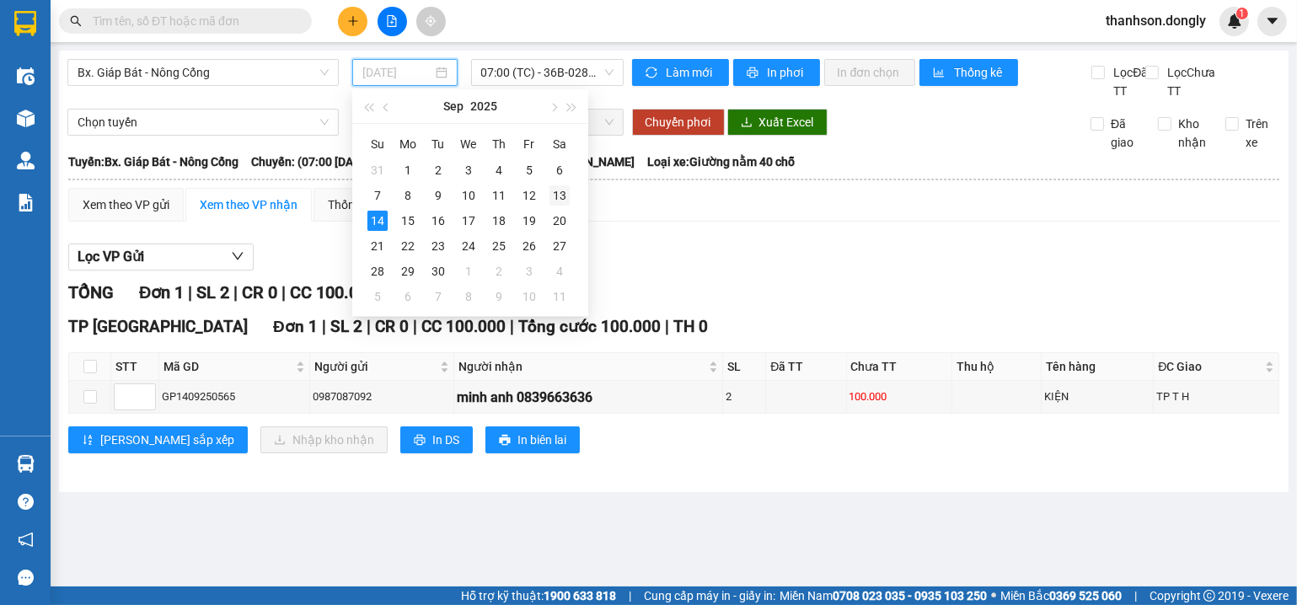
click at [563, 196] on div "13" at bounding box center [560, 195] width 20 height 20
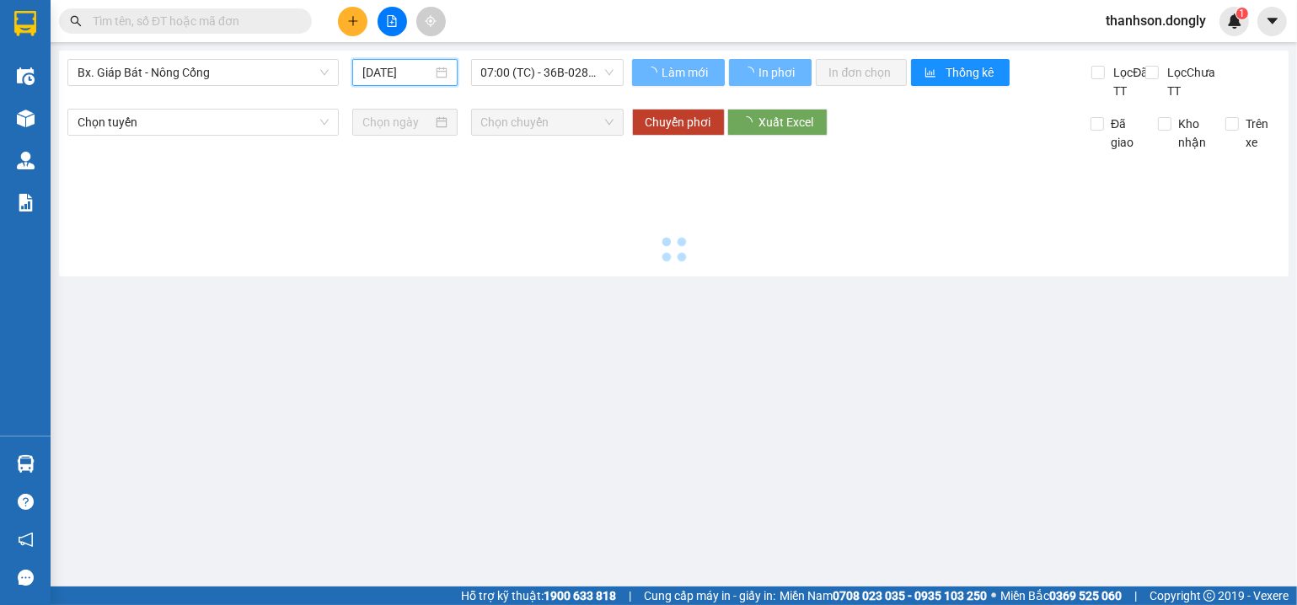
type input "[DATE]"
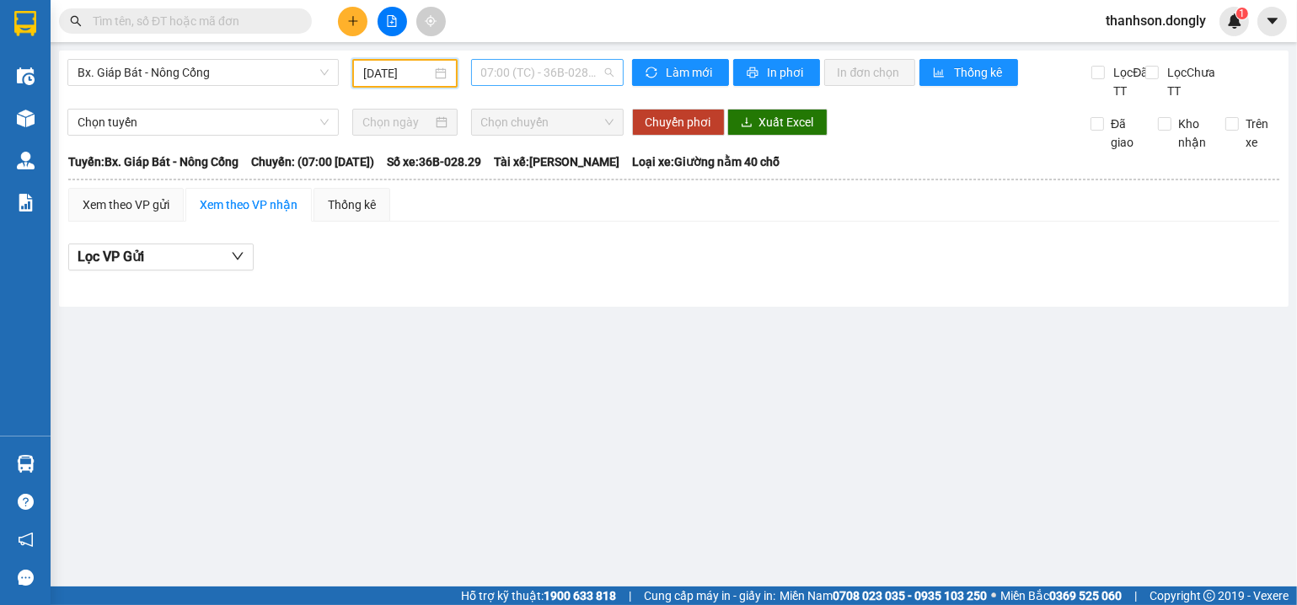
click at [575, 78] on span "07:00 (TC) - 36B-028.29" at bounding box center [547, 72] width 132 height 25
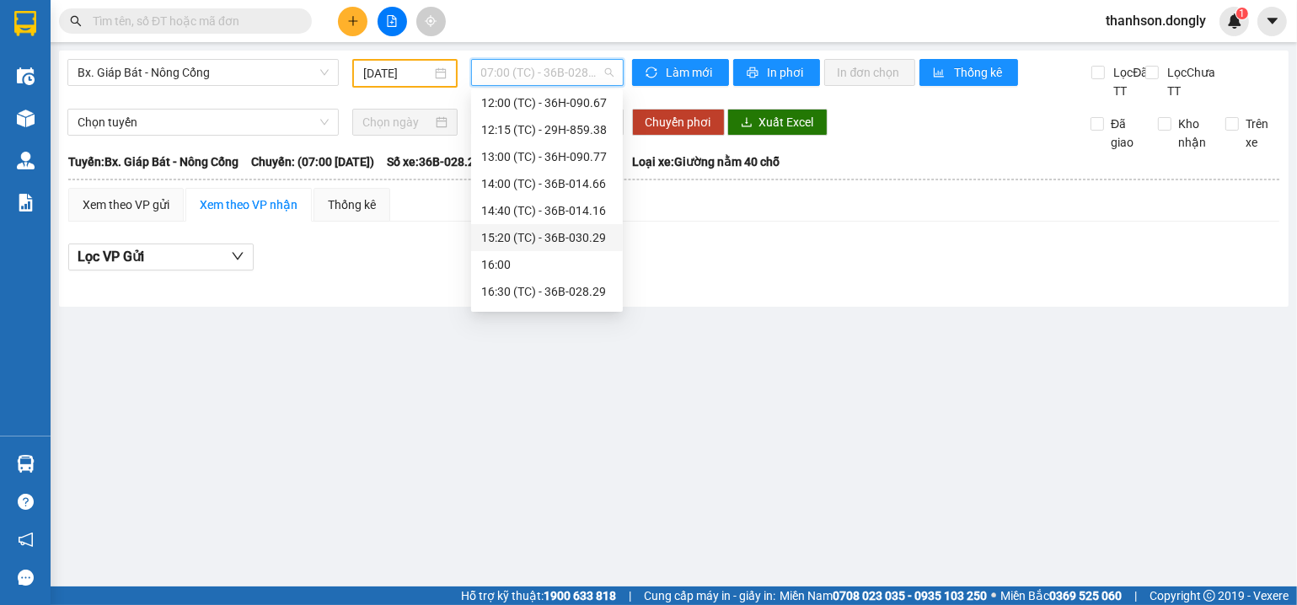
scroll to position [185, 0]
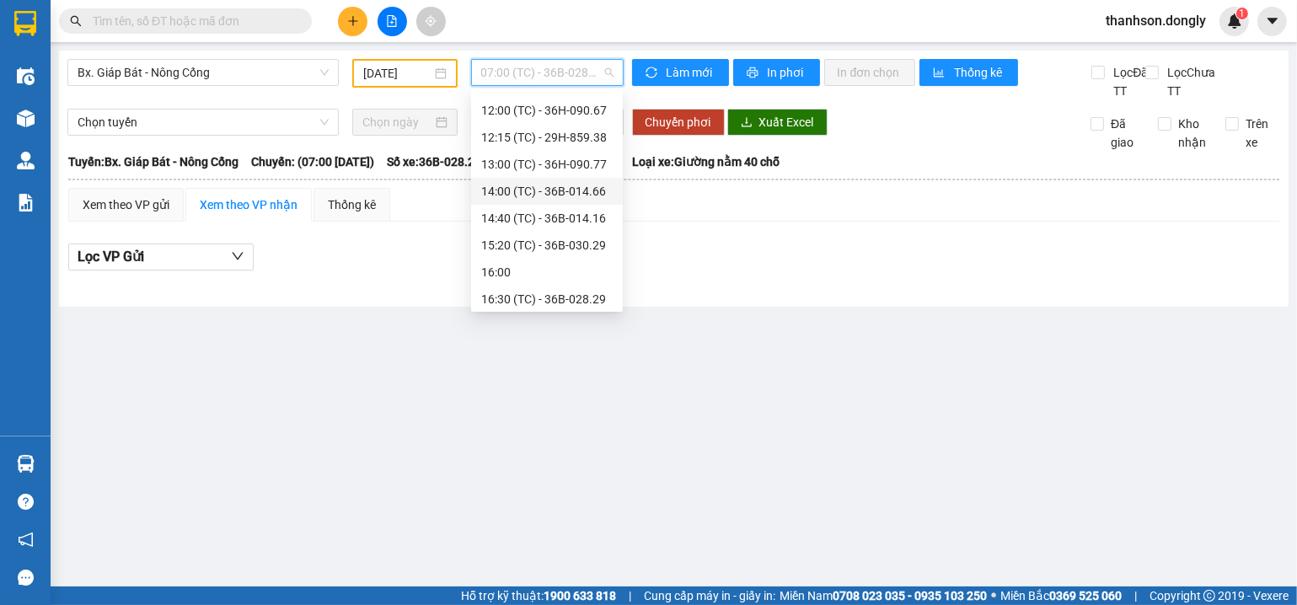
click at [558, 190] on div "14:00 (TC) - 36B-014.66" at bounding box center [546, 191] width 131 height 19
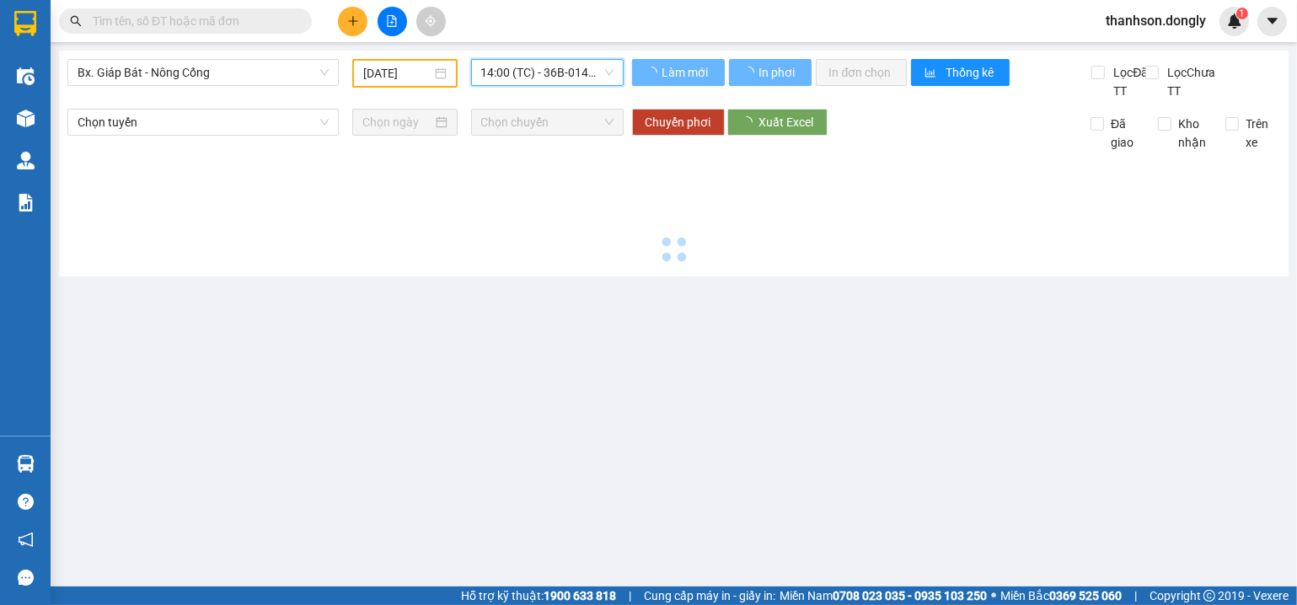
click at [558, 190] on div at bounding box center [673, 210] width 1213 height 116
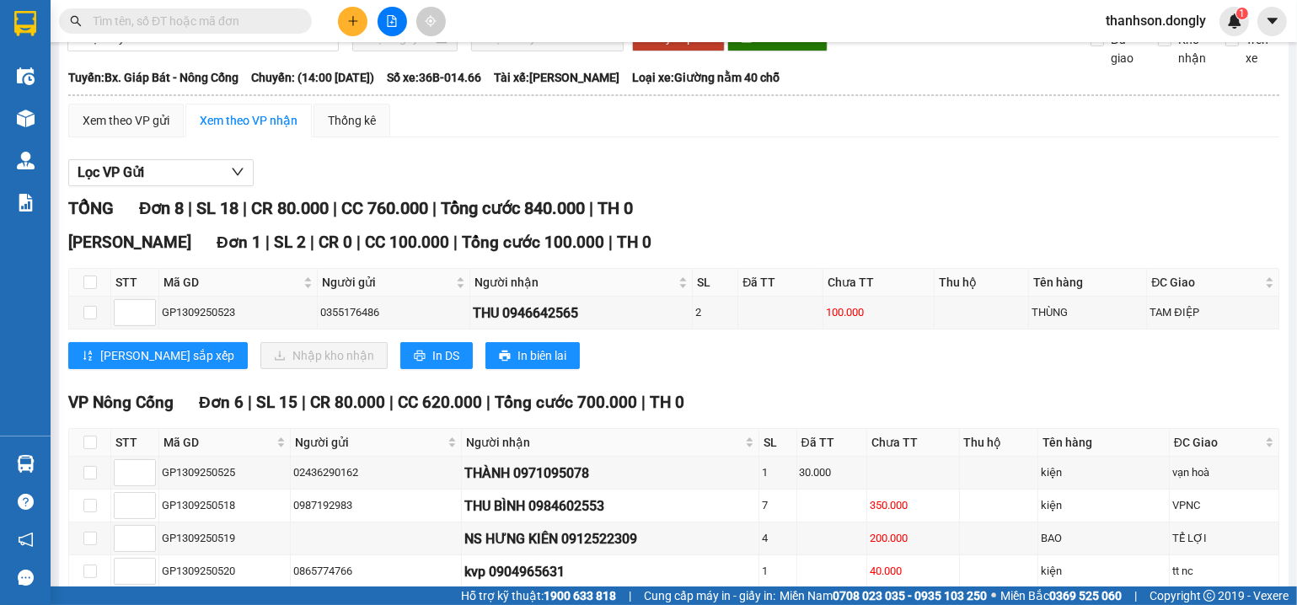
scroll to position [253, 0]
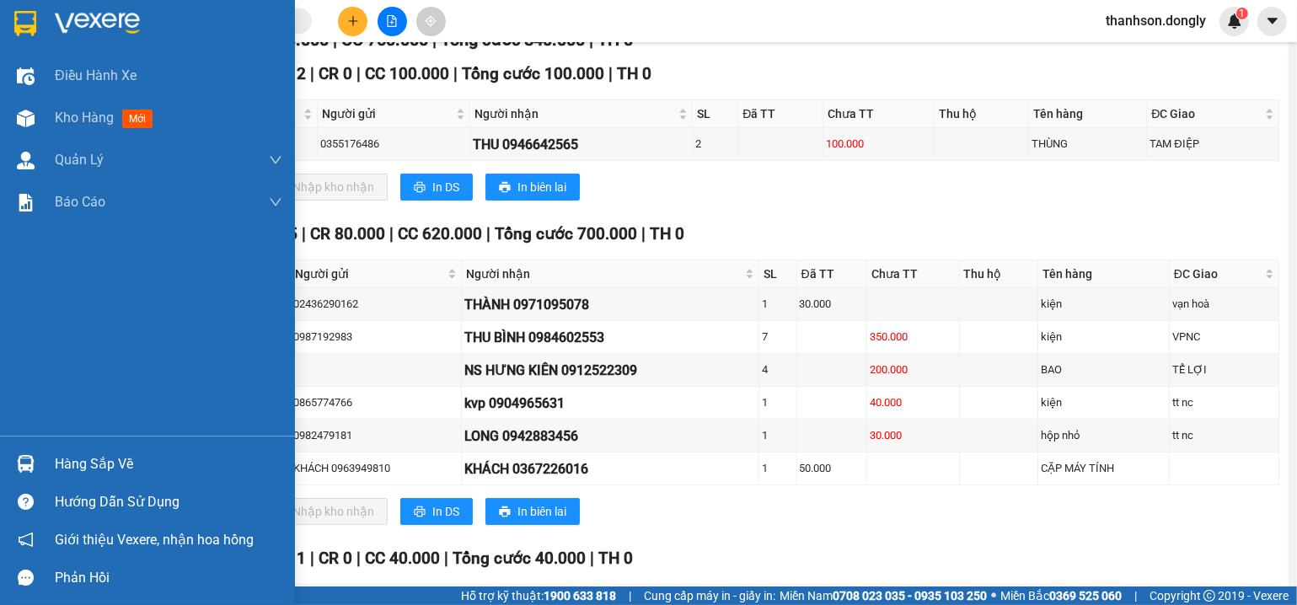
click at [18, 16] on img at bounding box center [25, 23] width 22 height 25
click at [19, 16] on img at bounding box center [25, 23] width 22 height 25
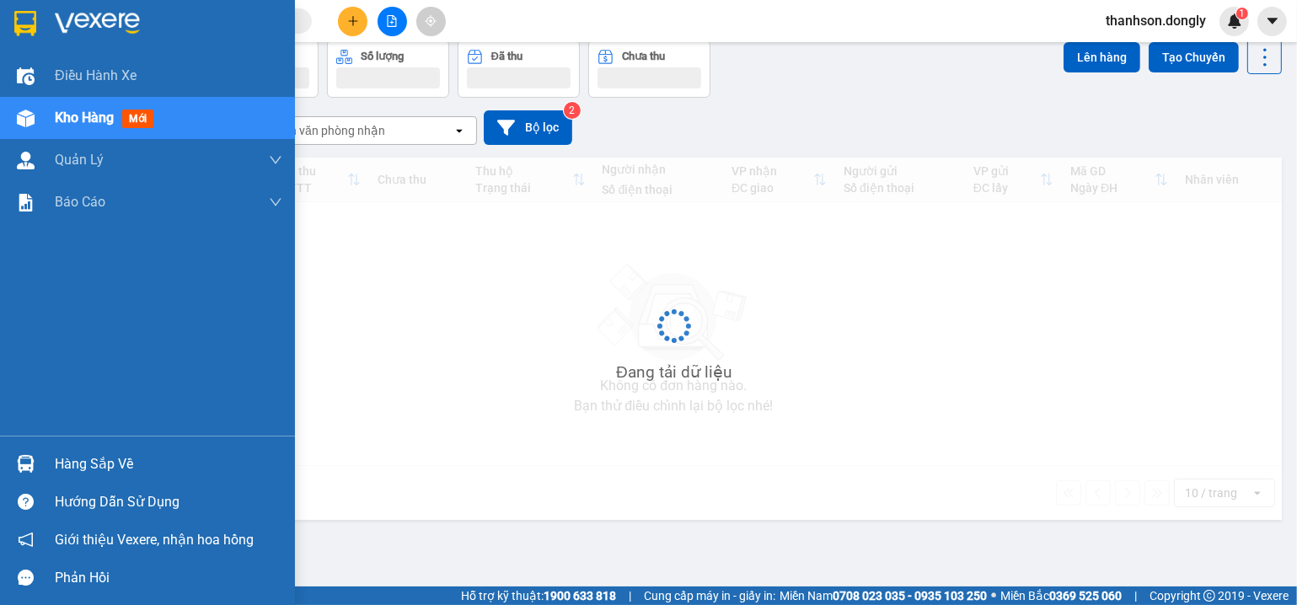
scroll to position [78, 0]
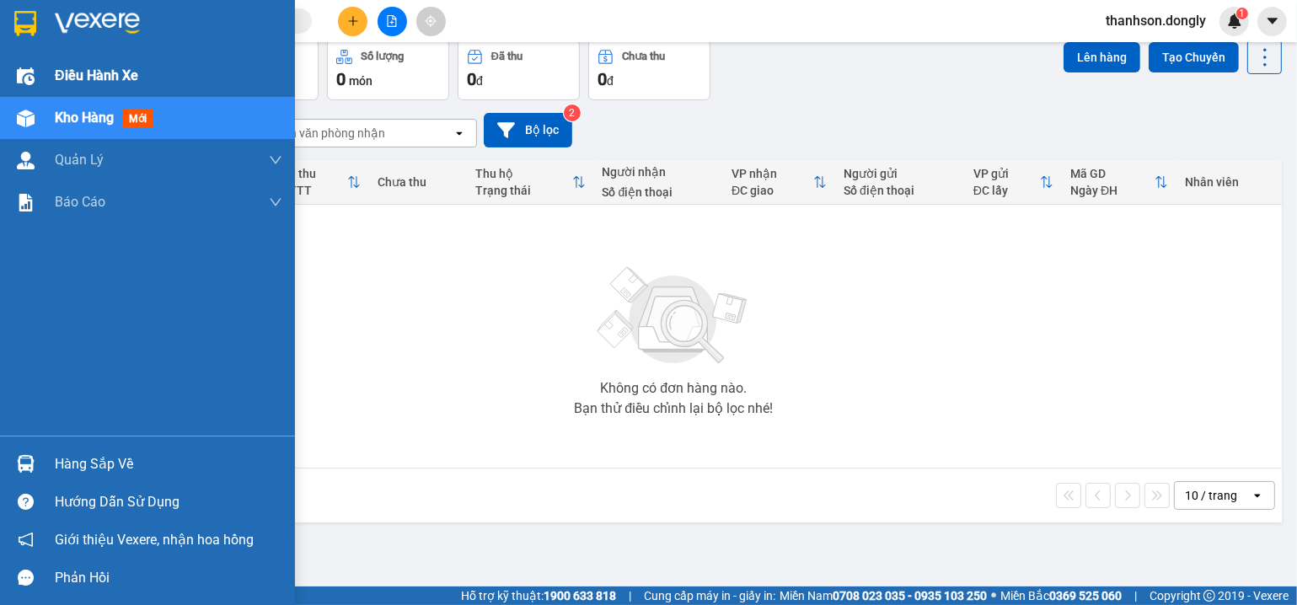
click at [41, 72] on div "Điều hành xe" at bounding box center [147, 76] width 295 height 42
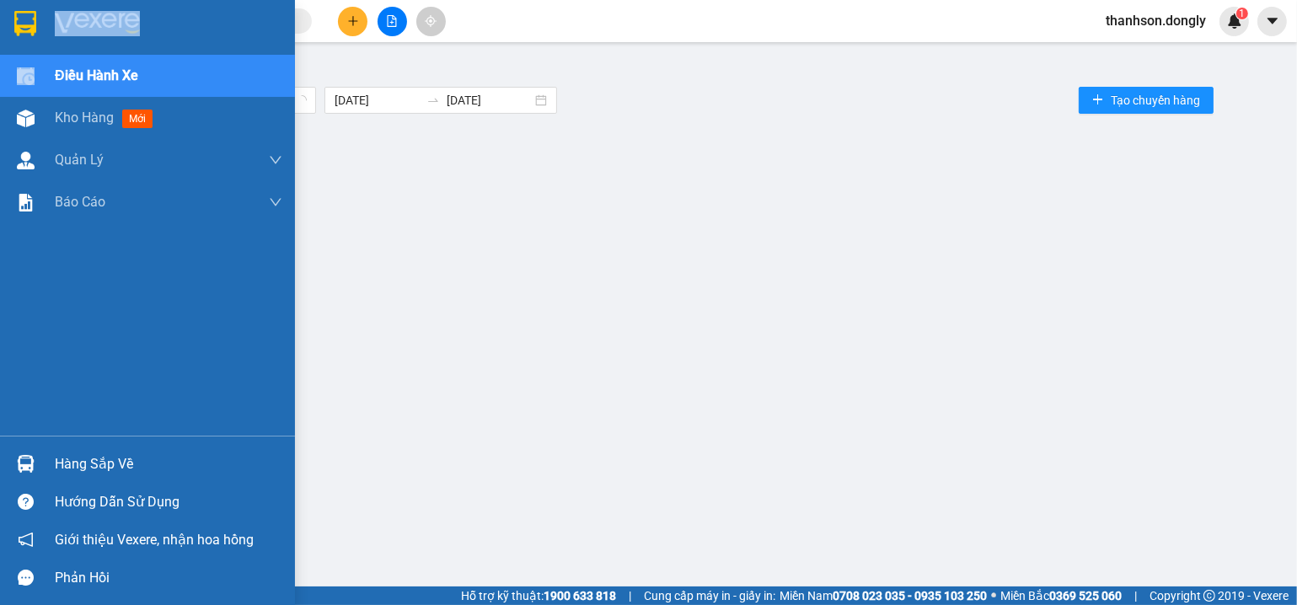
click at [43, 72] on div "Điều hành xe" at bounding box center [147, 76] width 295 height 42
click at [24, 35] on img at bounding box center [25, 23] width 22 height 25
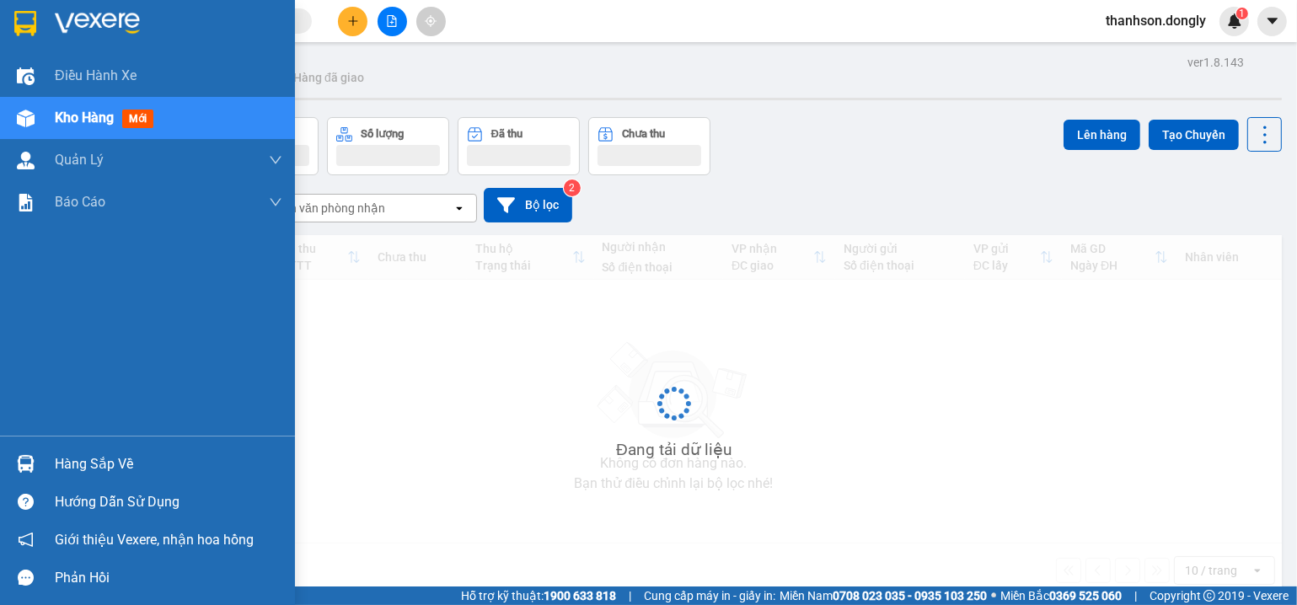
click at [24, 35] on img at bounding box center [25, 23] width 22 height 25
